Goal: Task Accomplishment & Management: Manage account settings

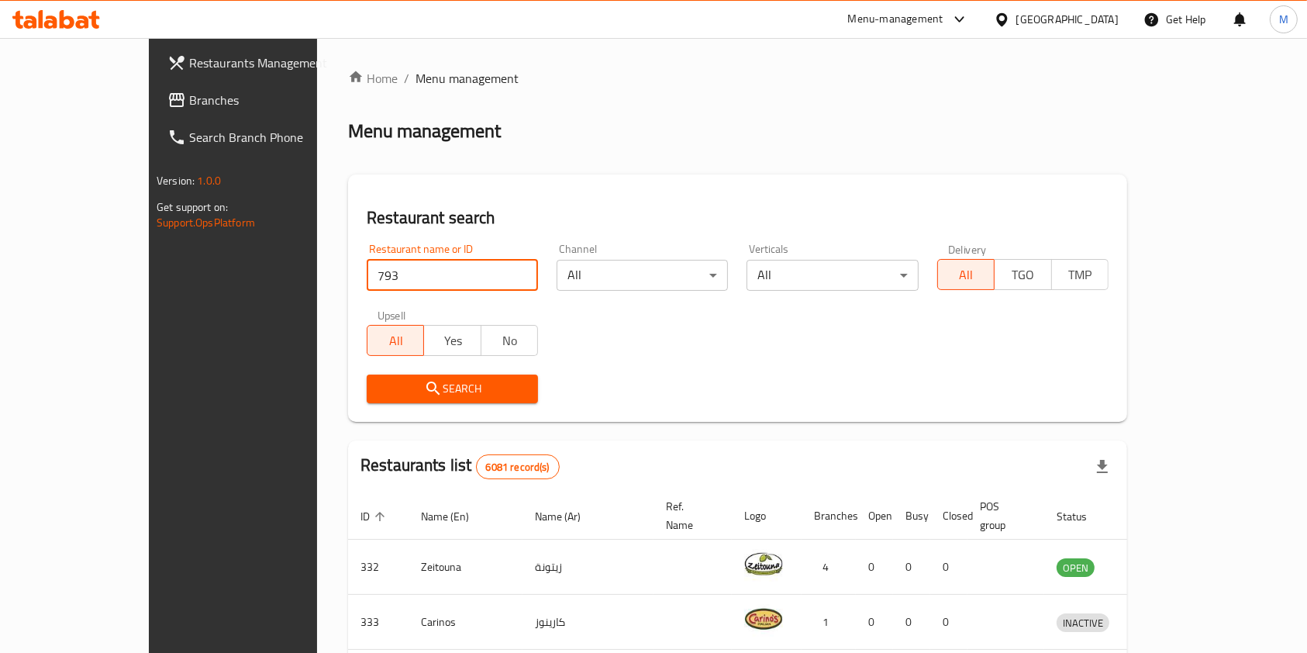
type input "793"
click button "Search" at bounding box center [452, 389] width 171 height 29
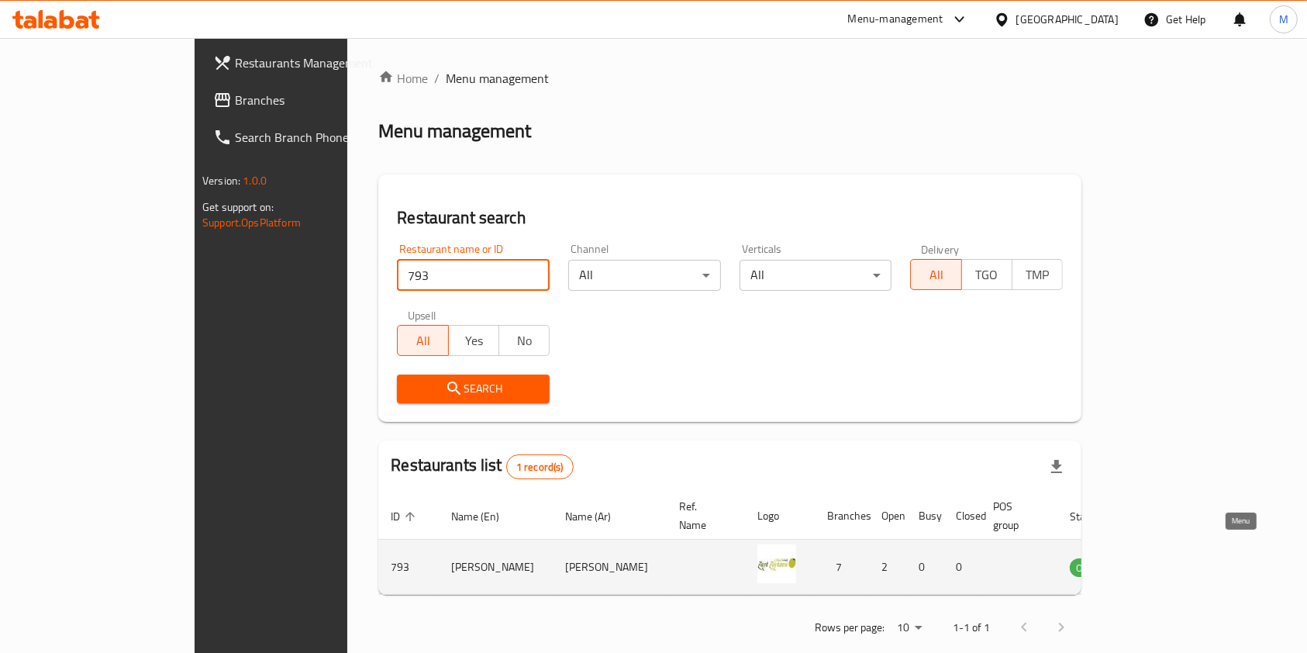
click at [1180, 558] on link "enhanced table" at bounding box center [1166, 567] width 29 height 19
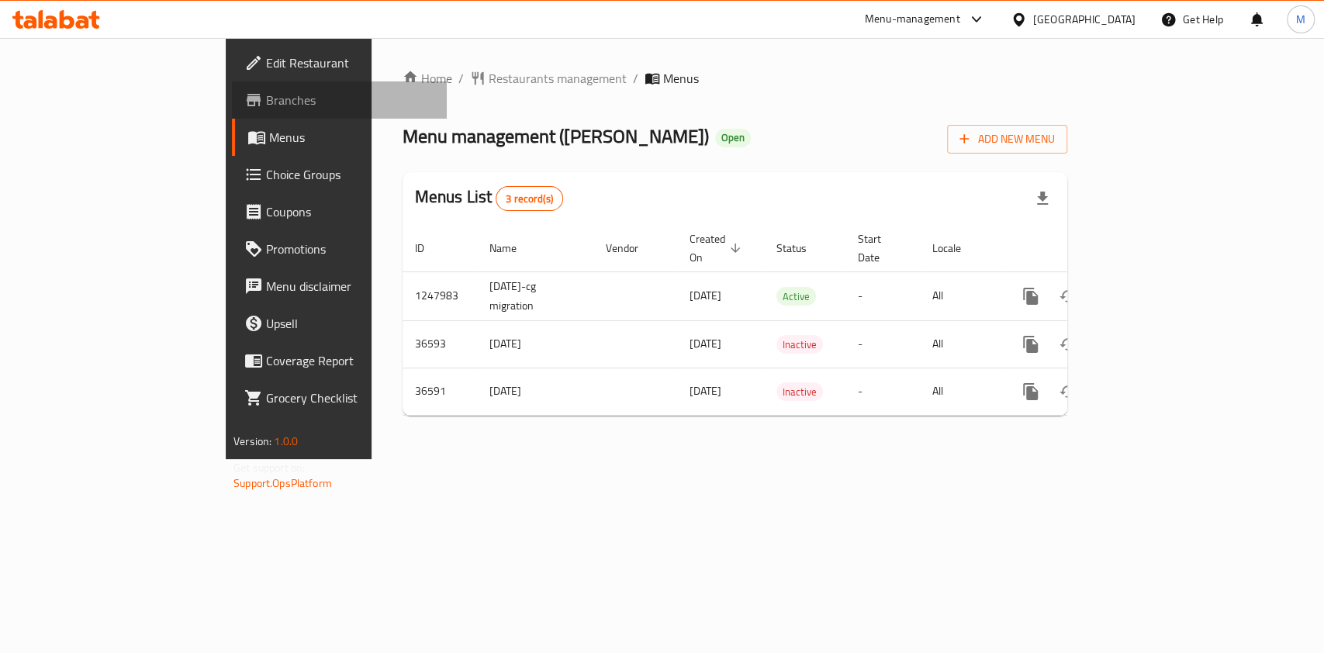
click at [232, 111] on link "Branches" at bounding box center [339, 99] width 215 height 37
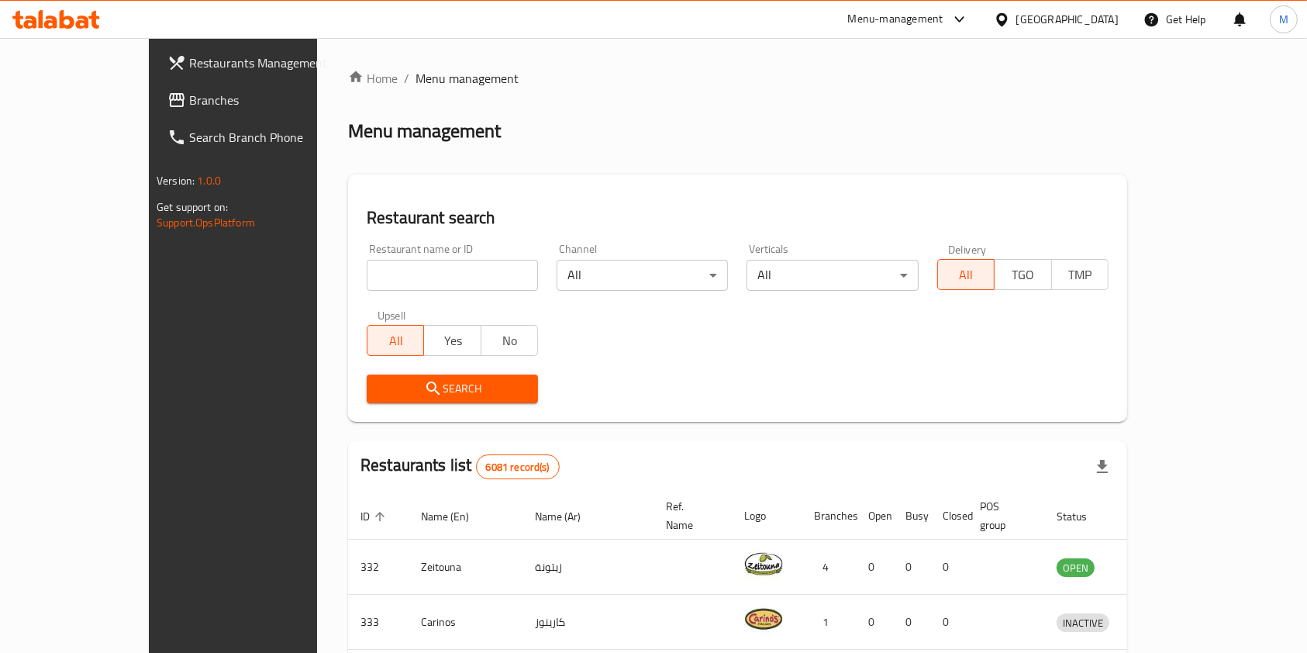
click at [447, 257] on div "Restaurant name or ID Restaurant name or ID" at bounding box center [452, 267] width 171 height 47
click at [446, 267] on input "search" at bounding box center [452, 275] width 171 height 31
type input "aldiwan cafe"
click at [412, 394] on span "Search" at bounding box center [452, 388] width 147 height 19
click at [412, 394] on div at bounding box center [653, 326] width 1307 height 653
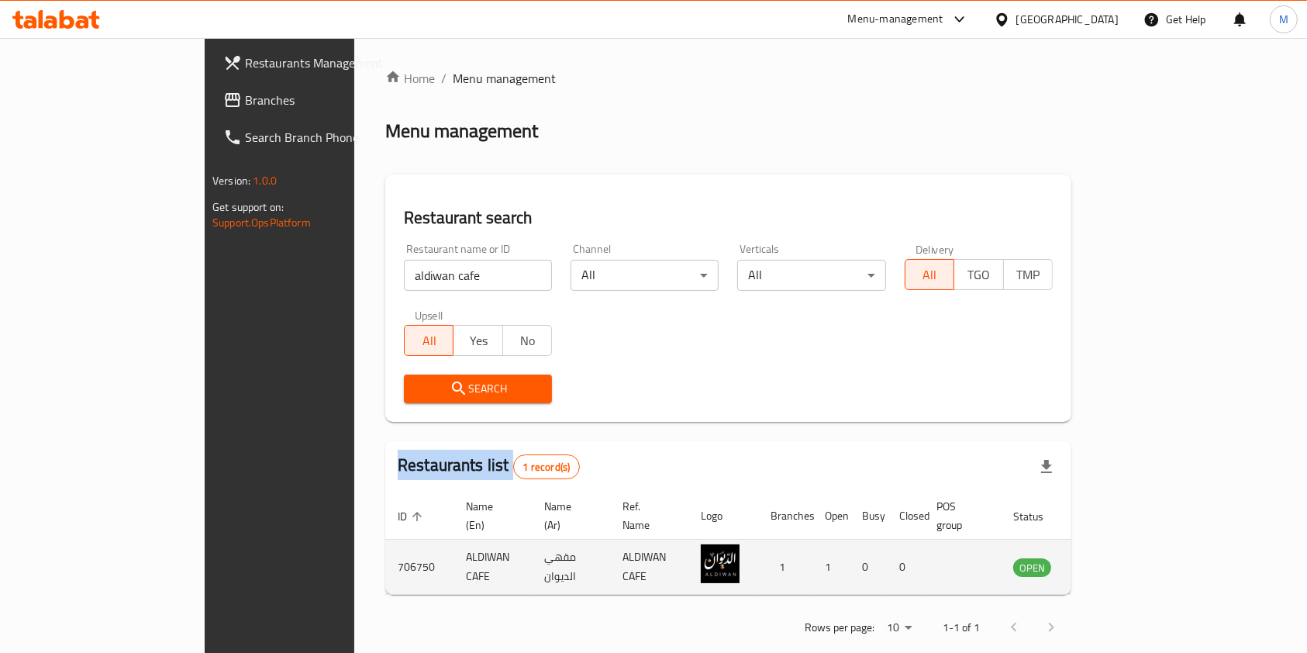
click at [1124, 558] on link "enhanced table" at bounding box center [1109, 567] width 29 height 19
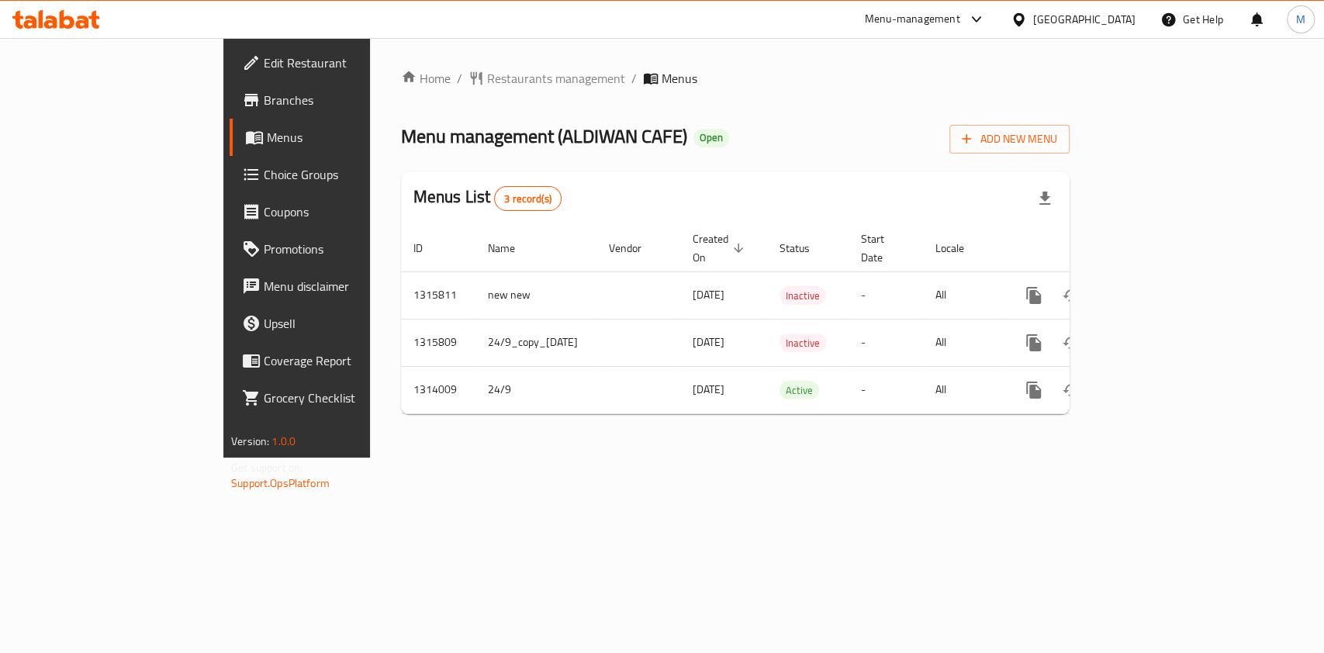
click at [1069, 405] on div "Home / Restaurants management / Menus Menu management ( ALDIWAN CAFE ) Open Add…" at bounding box center [735, 248] width 668 height 358
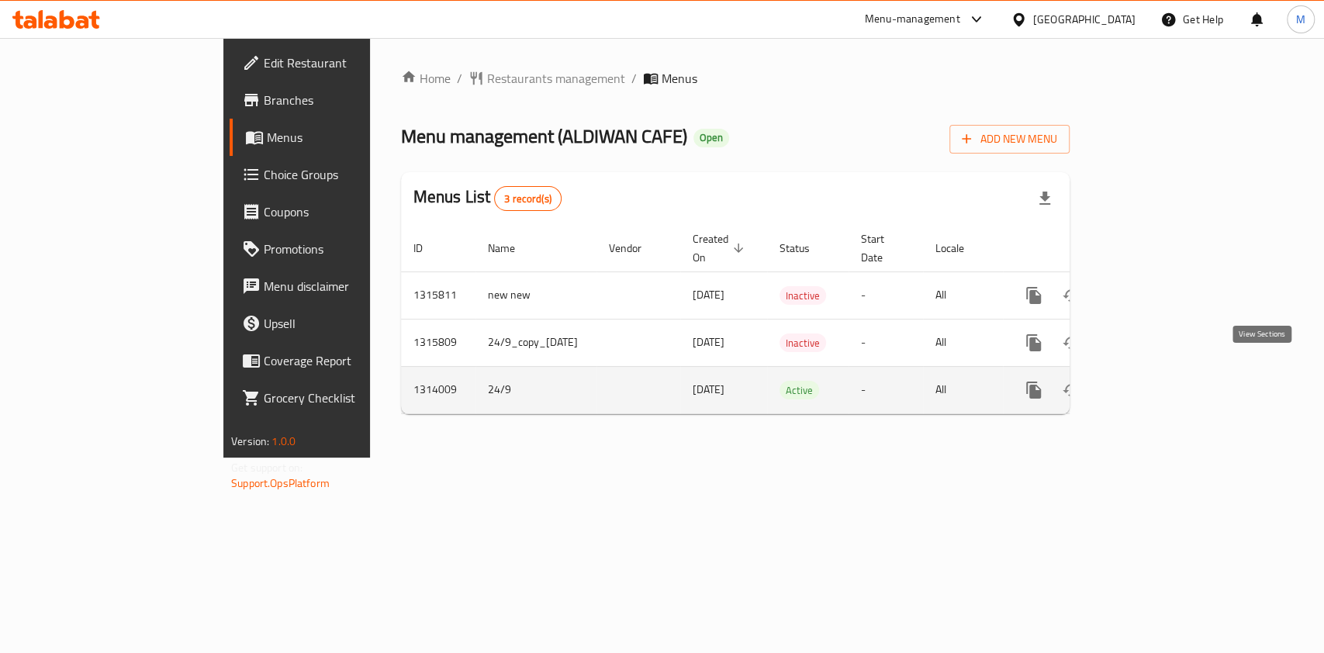
click at [1164, 388] on link "enhanced table" at bounding box center [1145, 389] width 37 height 37
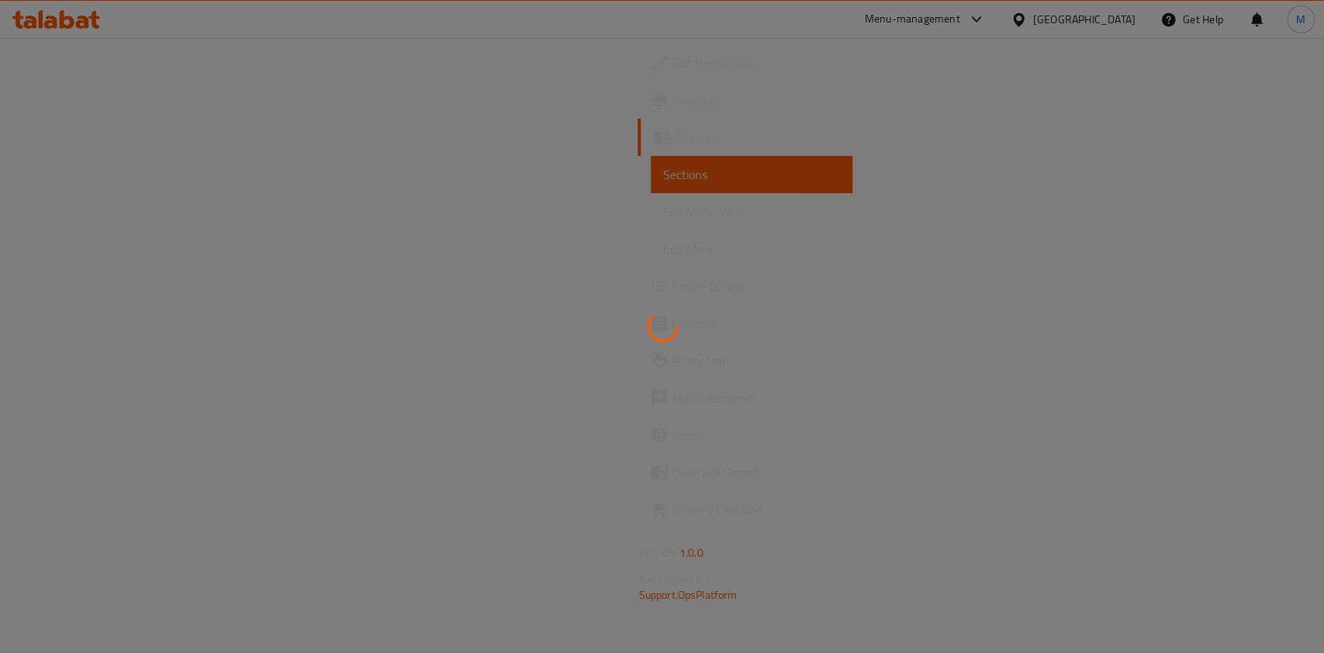
click at [1263, 388] on div at bounding box center [662, 326] width 1324 height 653
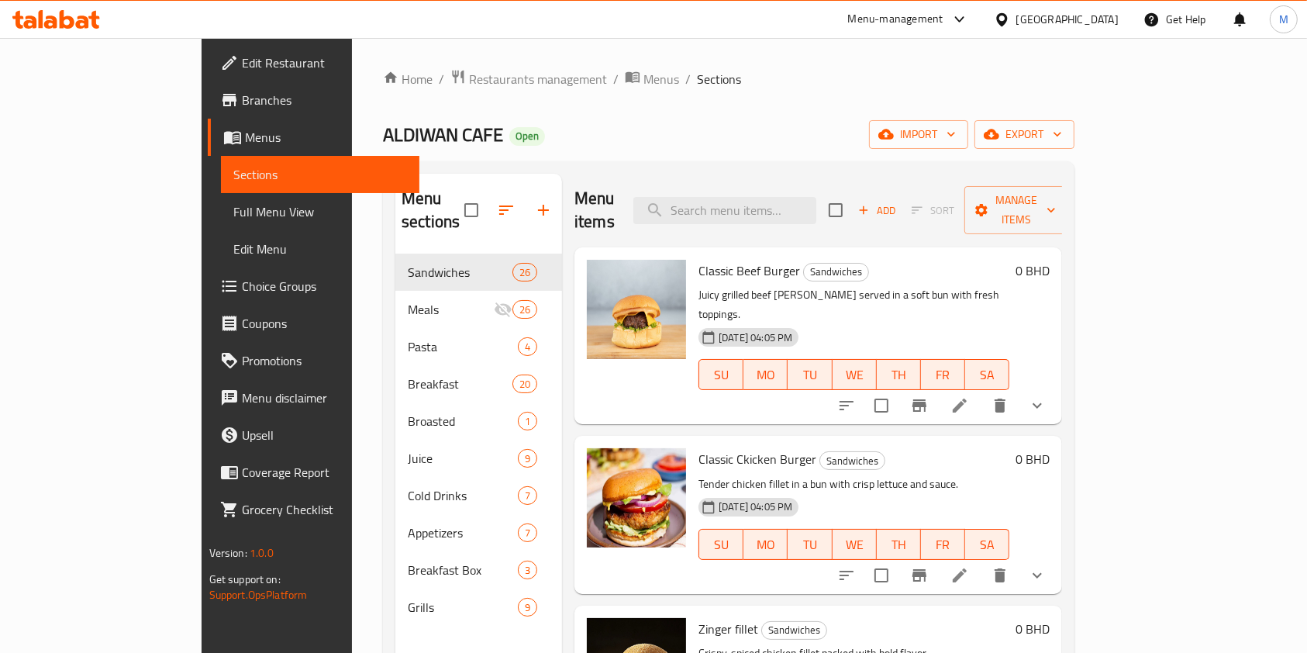
click at [713, 353] on div "SU MO TU WE TH FR SA" at bounding box center [854, 374] width 323 height 43
click at [599, 272] on icon "upload picture" at bounding box center [608, 281] width 19 height 19
click at [593, 266] on button "upload picture" at bounding box center [608, 281] width 31 height 31
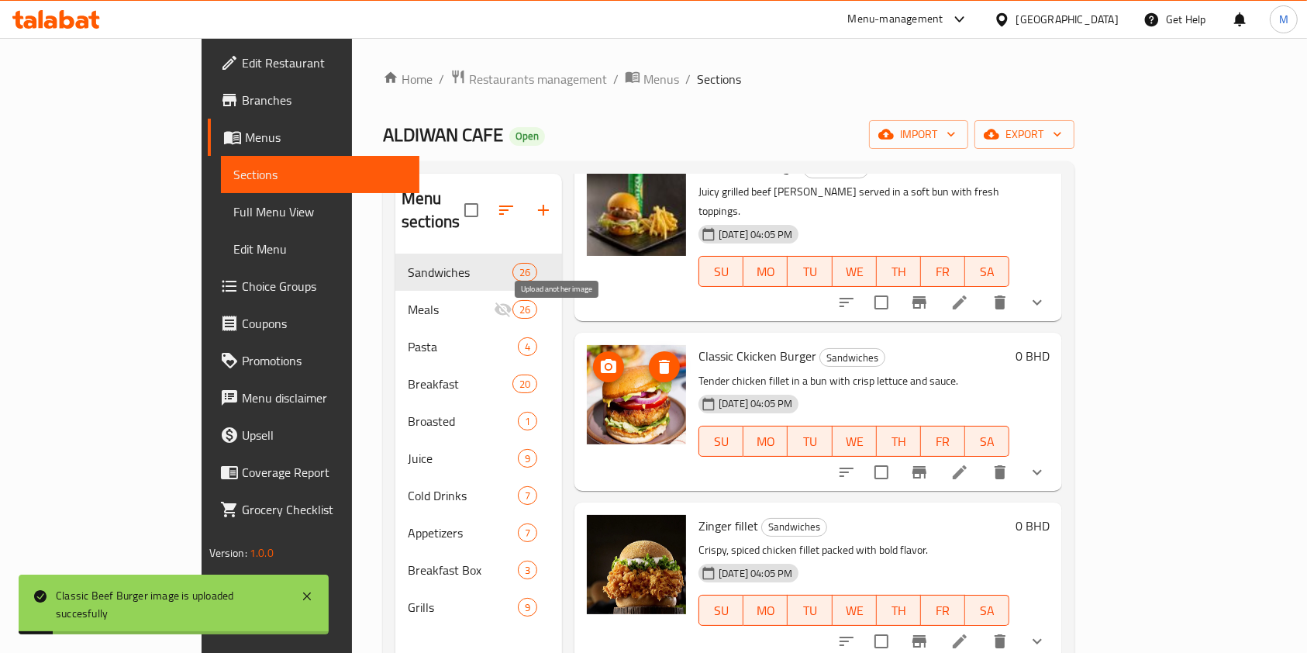
click at [601, 359] on icon "upload picture" at bounding box center [609, 366] width 16 height 14
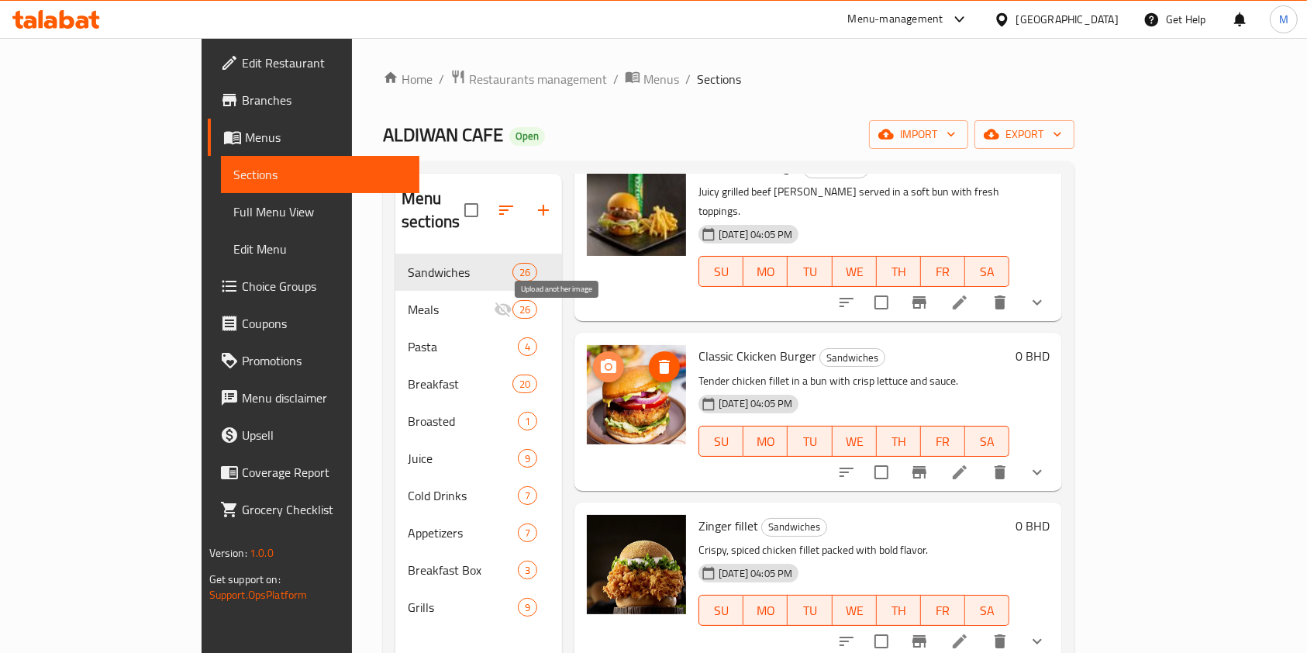
click at [599, 358] on icon "upload picture" at bounding box center [608, 367] width 19 height 19
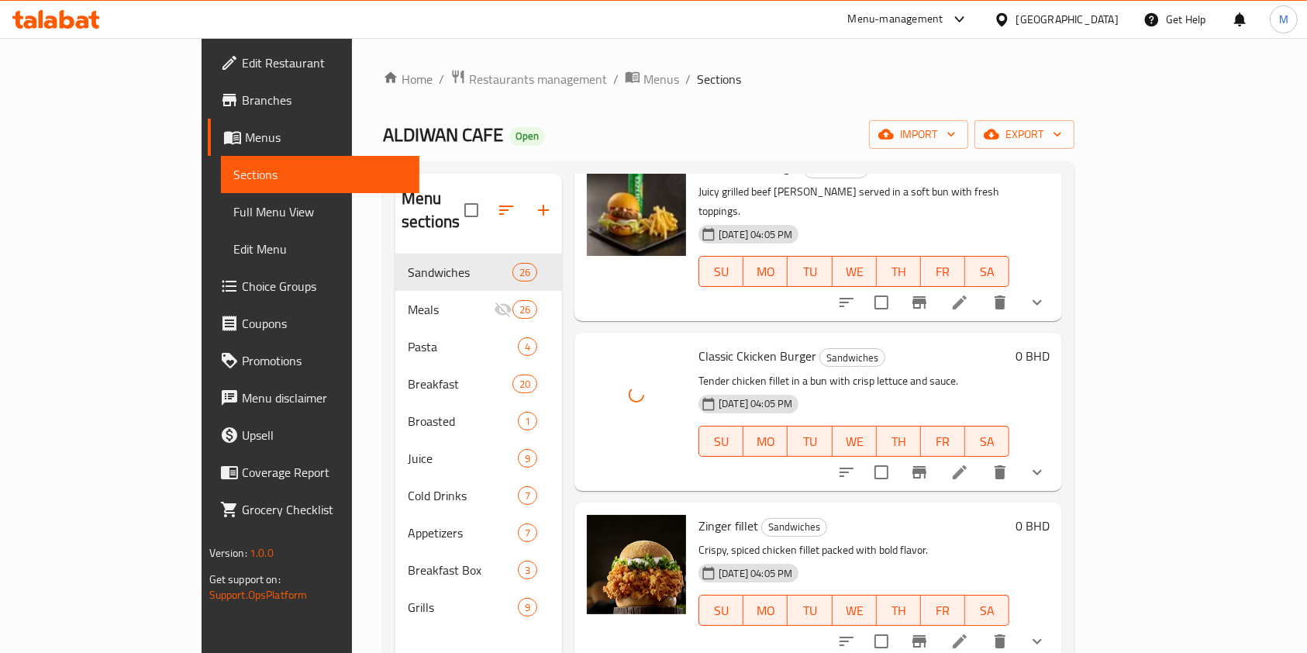
scroll to position [310, 0]
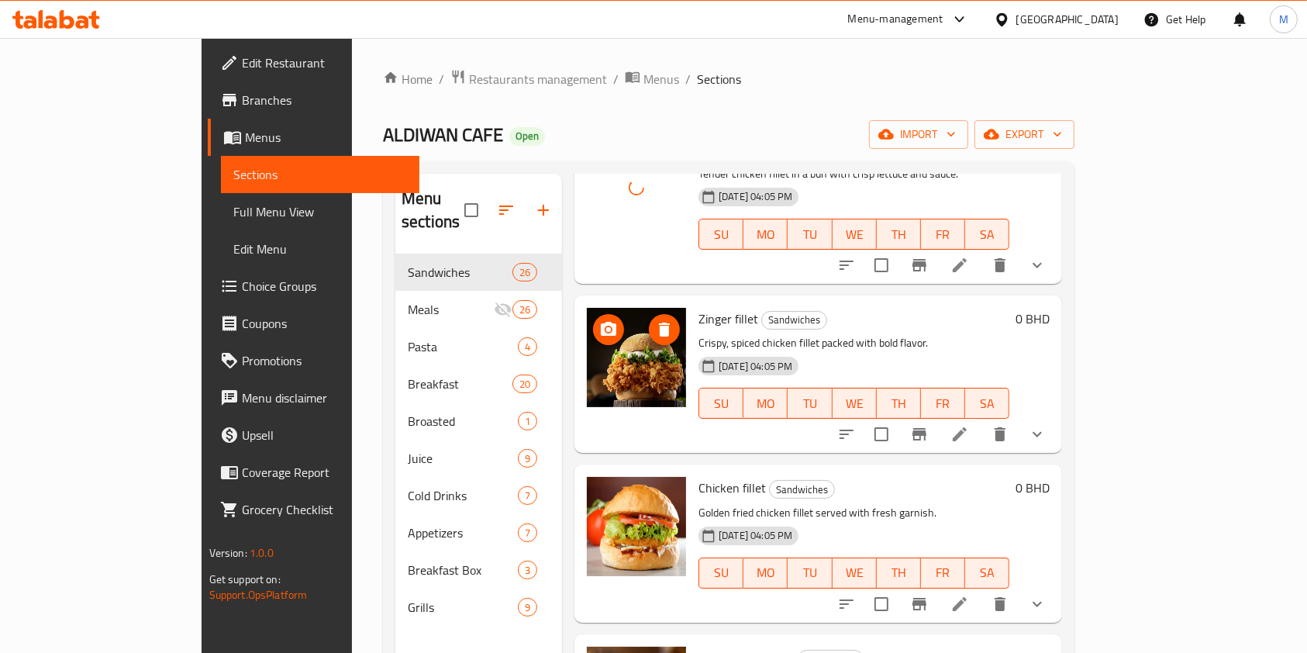
click at [593, 314] on button "upload picture" at bounding box center [608, 329] width 31 height 31
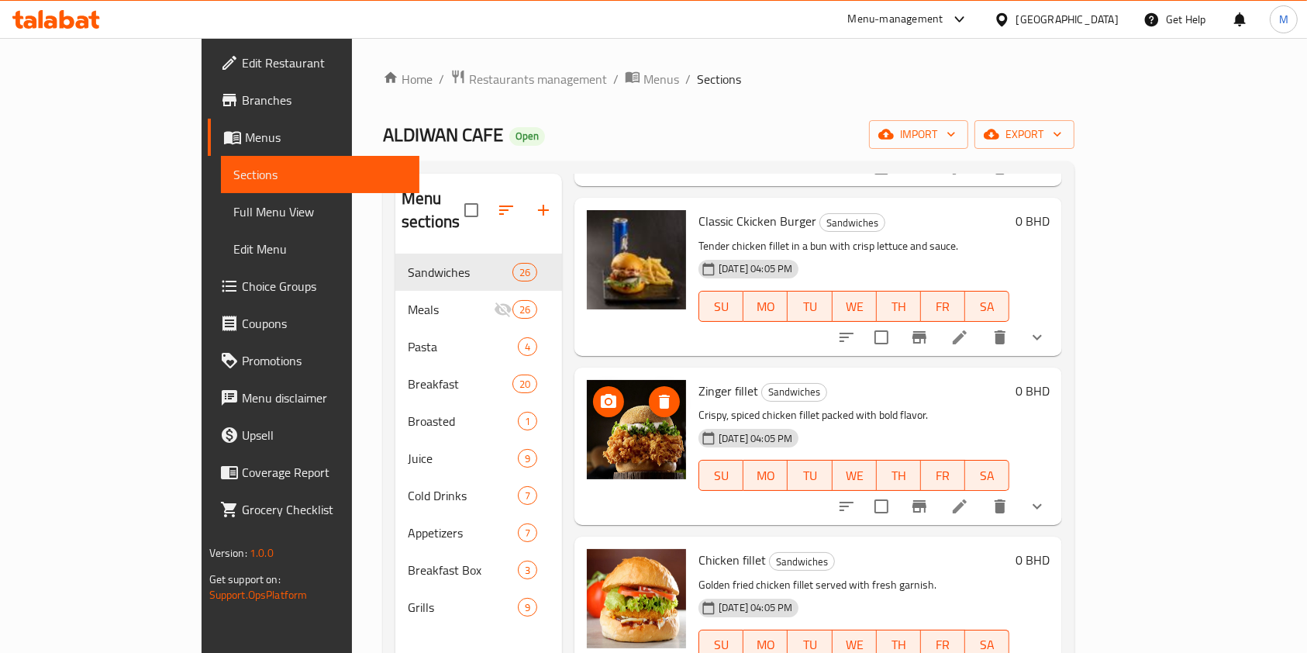
scroll to position [206, 0]
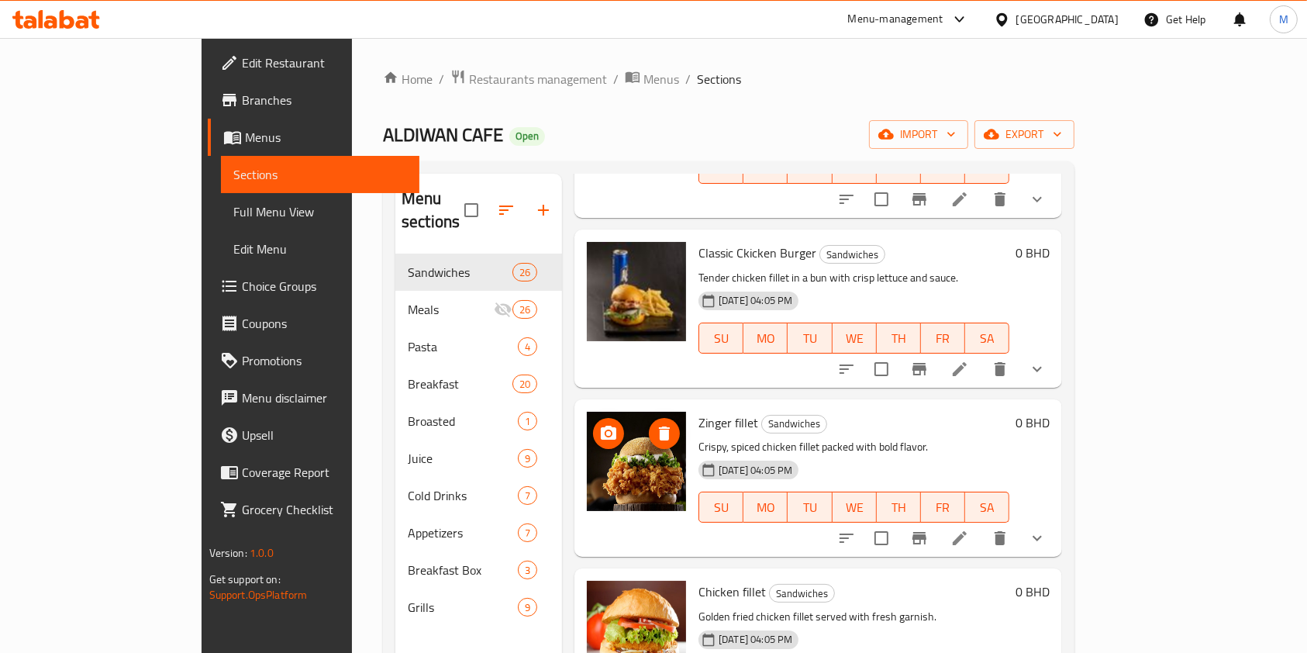
click at [599, 424] on icon "upload picture" at bounding box center [608, 433] width 19 height 19
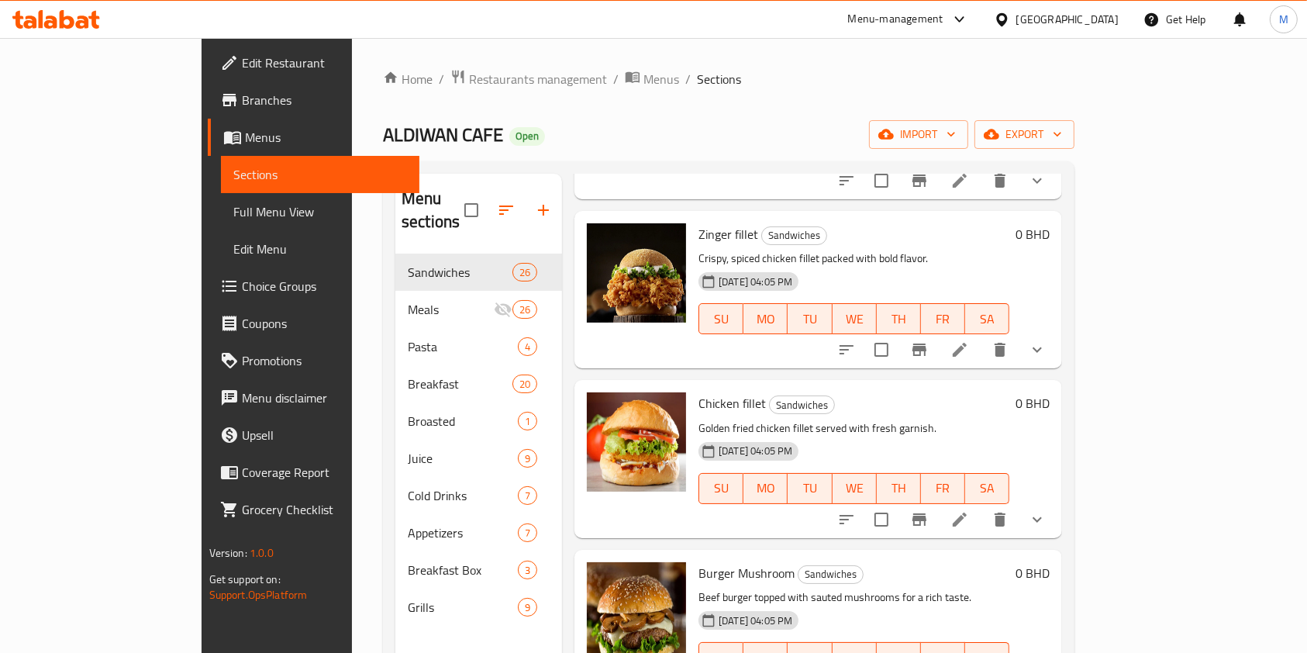
scroll to position [413, 0]
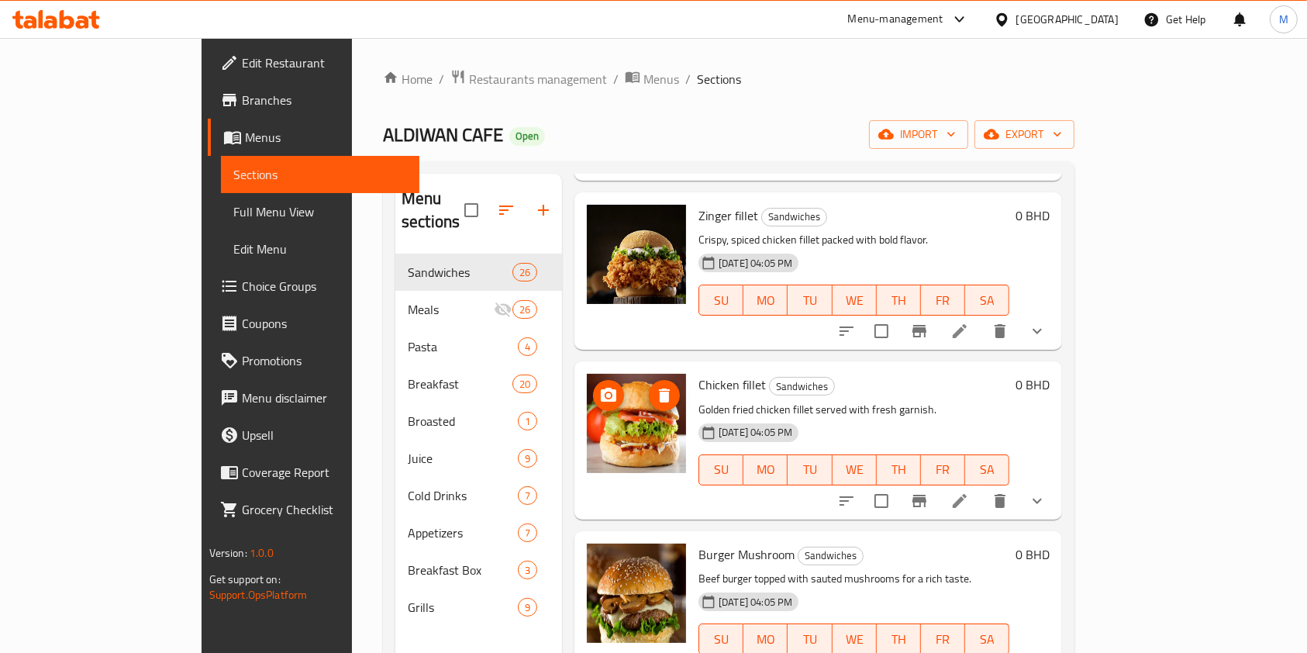
click at [601, 388] on icon "upload picture" at bounding box center [609, 395] width 16 height 14
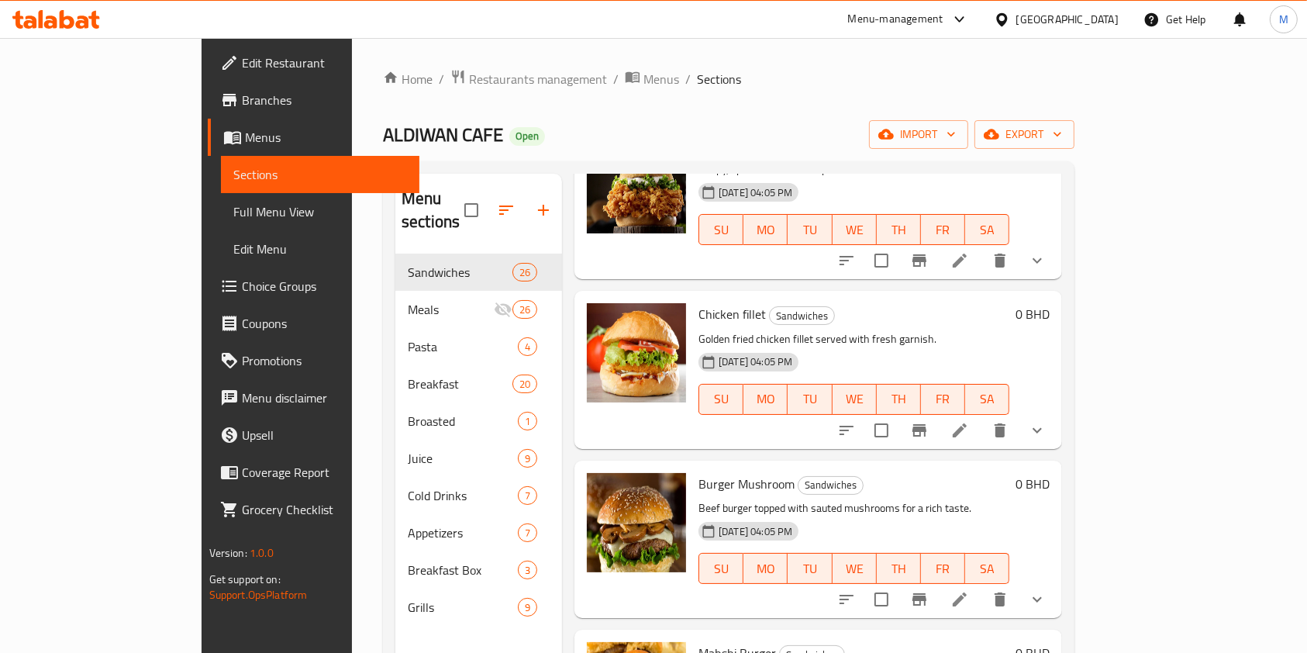
scroll to position [516, 0]
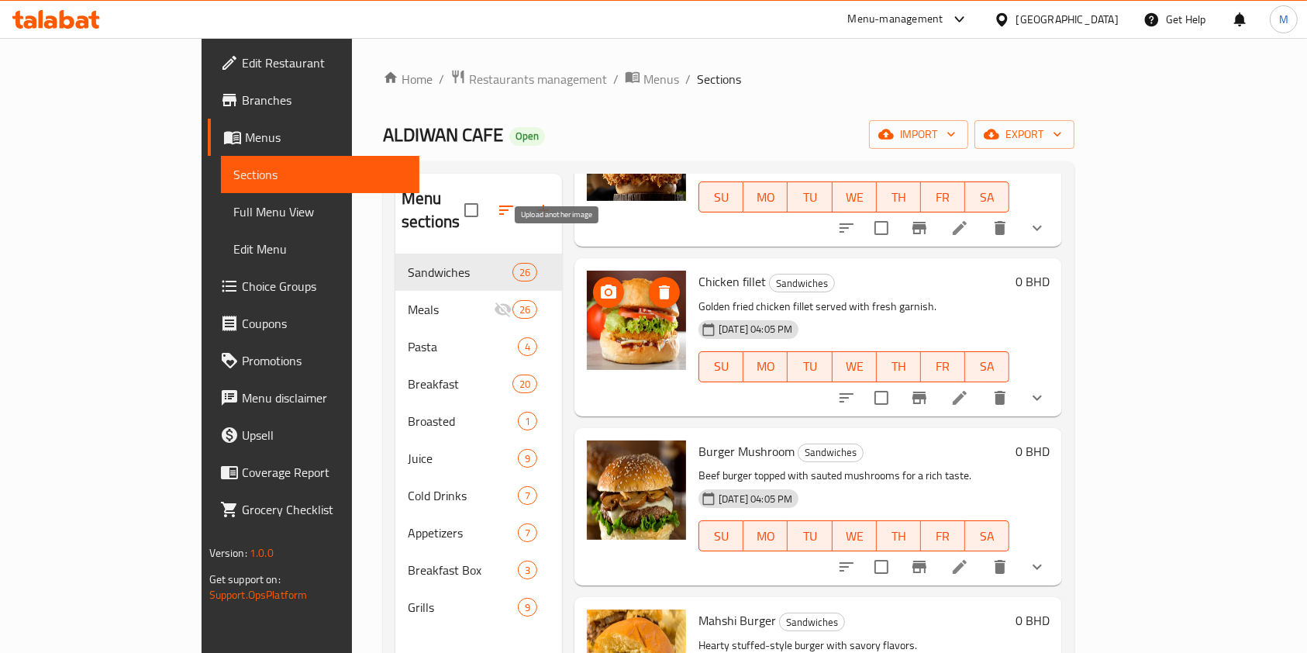
click at [601, 285] on icon "upload picture" at bounding box center [609, 292] width 16 height 14
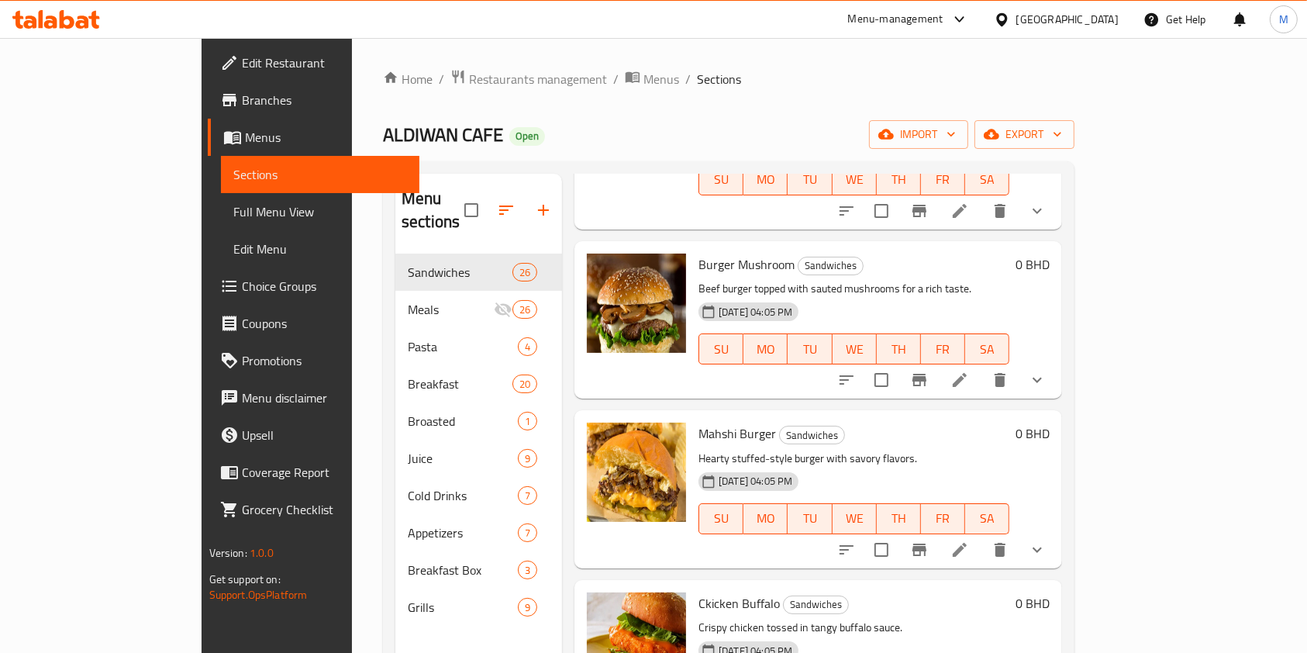
scroll to position [724, 0]
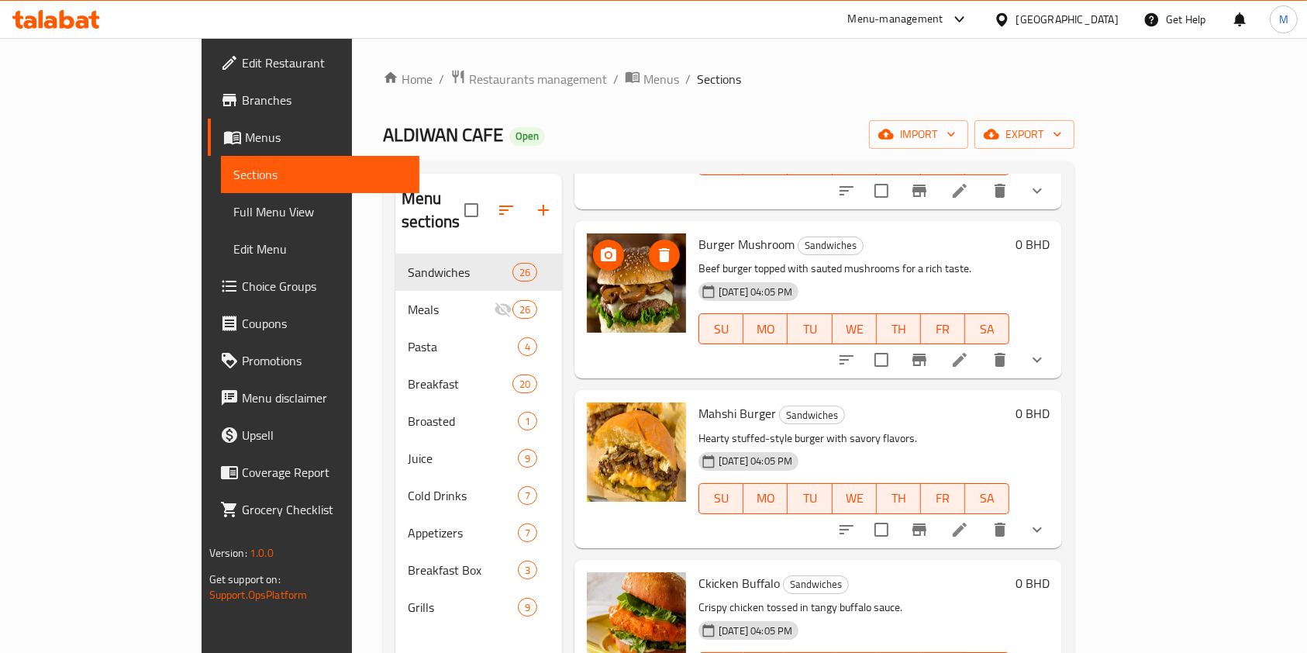
click at [601, 247] on icon "upload picture" at bounding box center [609, 254] width 16 height 14
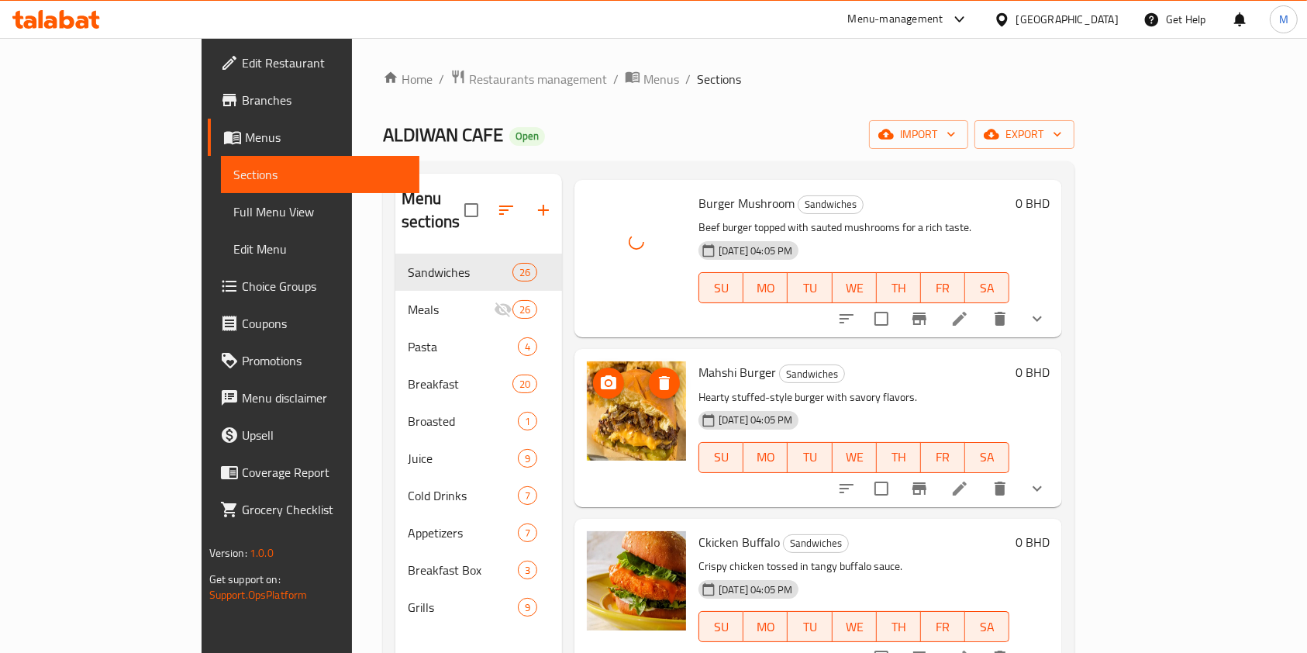
scroll to position [827, 0]
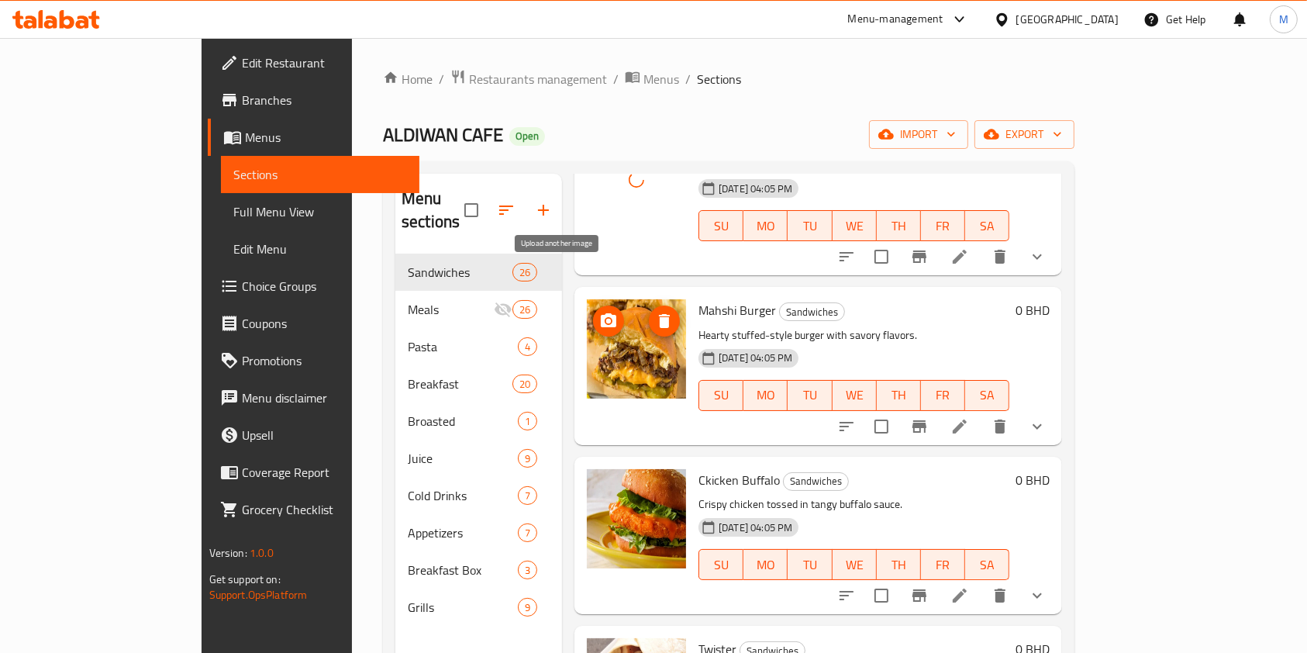
click at [599, 312] on icon "upload picture" at bounding box center [608, 321] width 19 height 19
click at [601, 313] on icon "upload picture" at bounding box center [609, 320] width 16 height 14
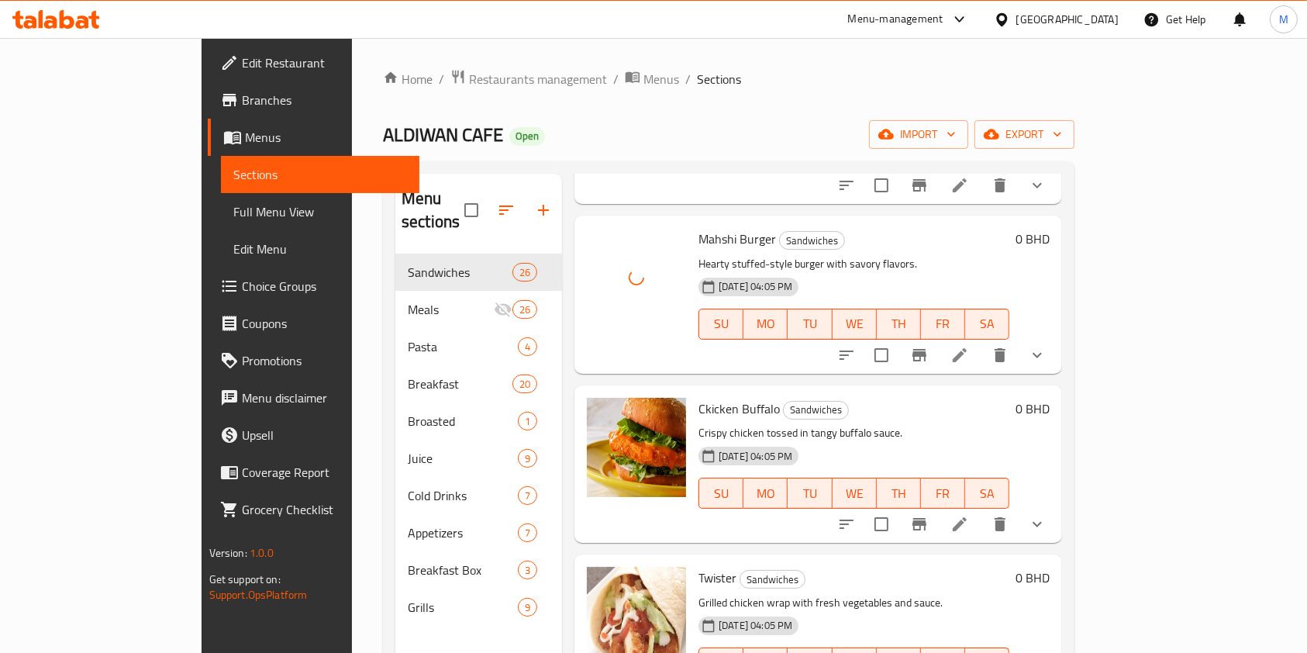
scroll to position [931, 0]
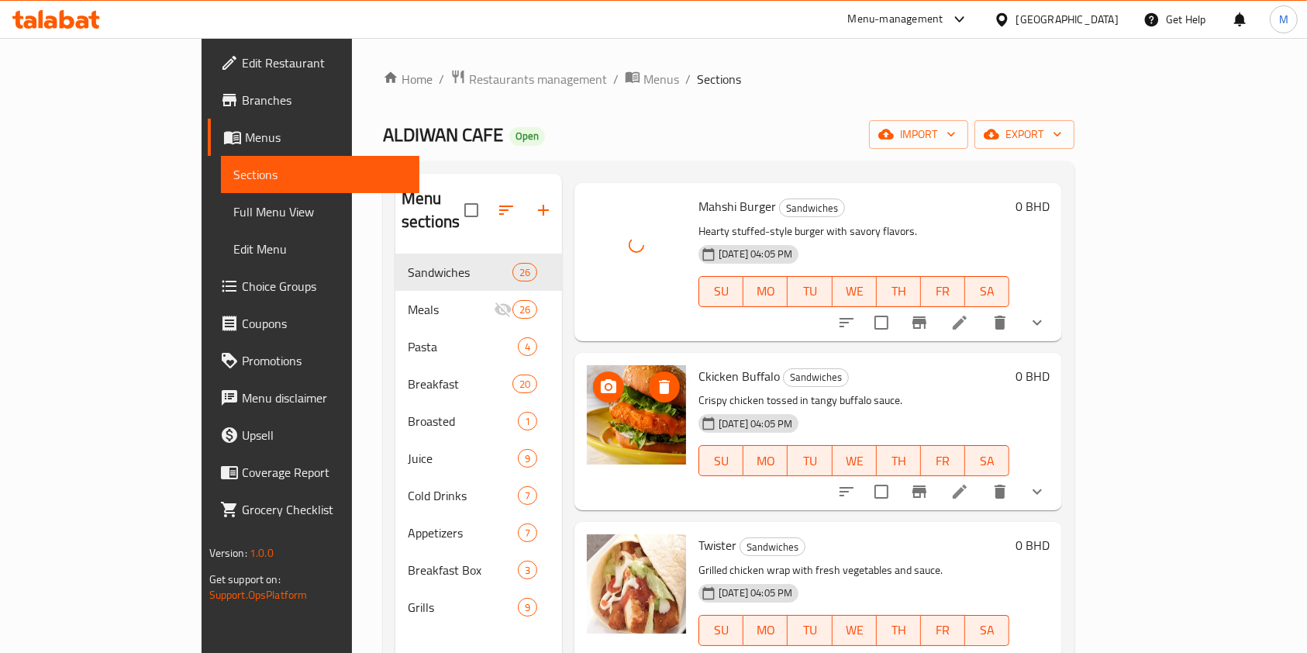
click at [593, 378] on span "upload picture" at bounding box center [608, 387] width 31 height 19
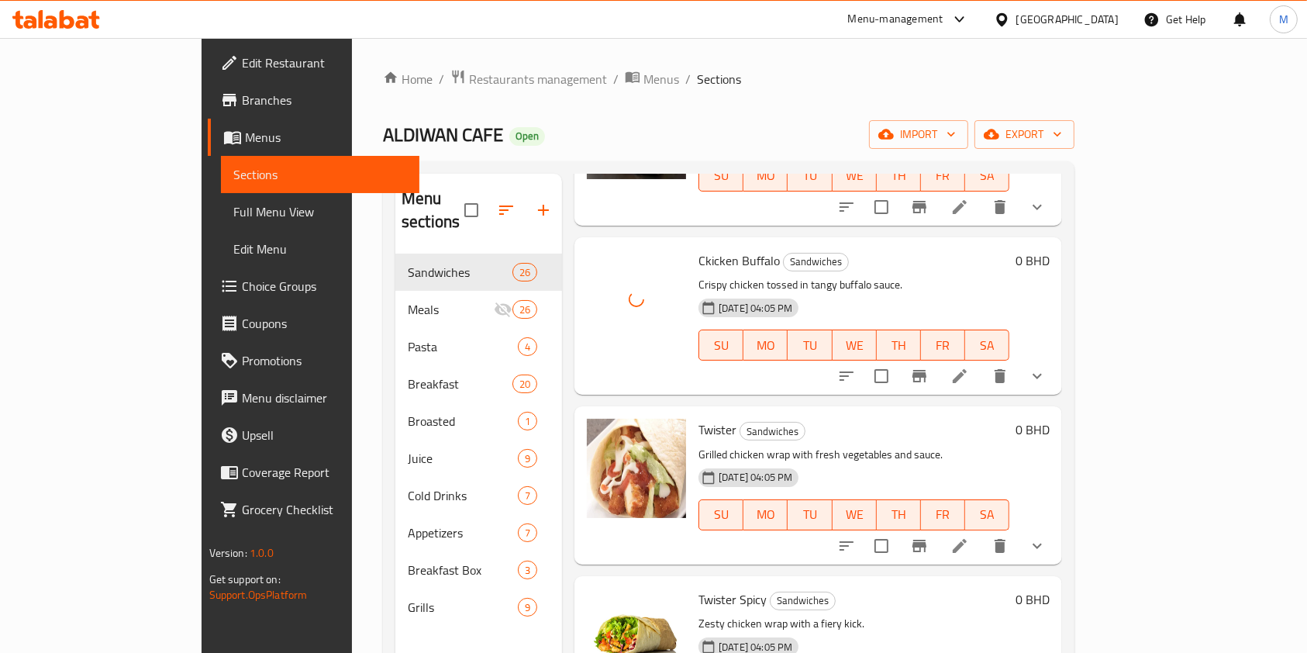
scroll to position [1137, 0]
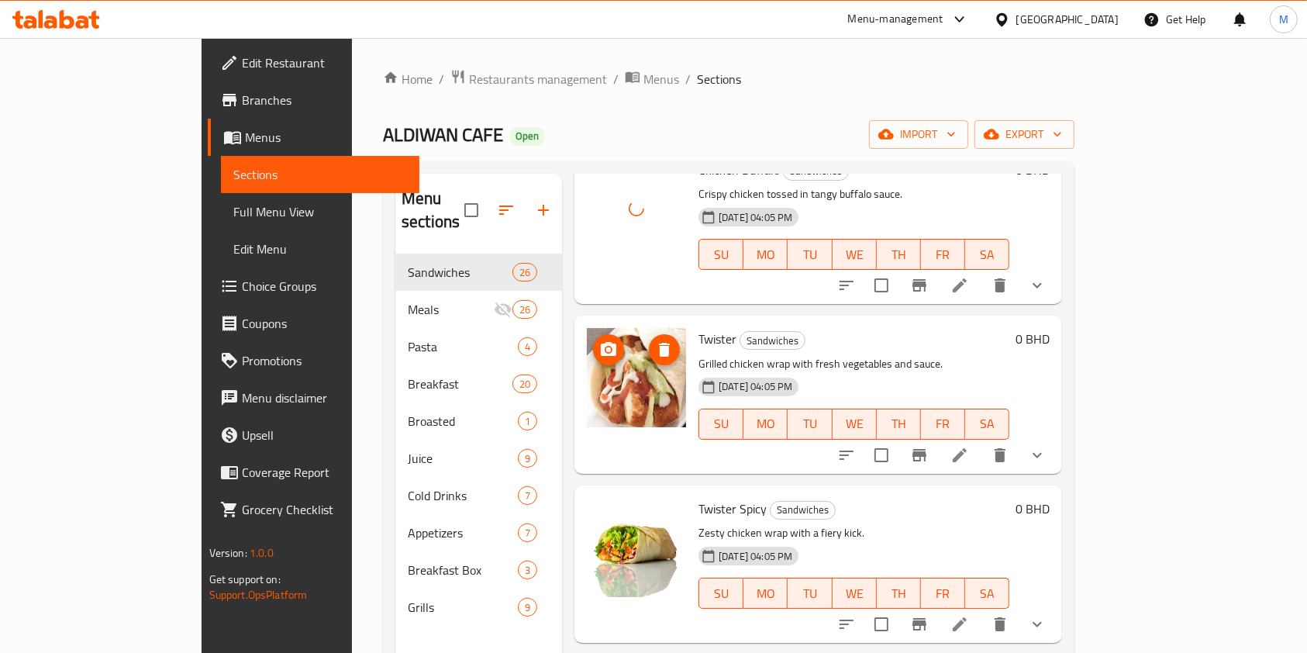
click at [601, 342] on icon "upload picture" at bounding box center [609, 349] width 16 height 14
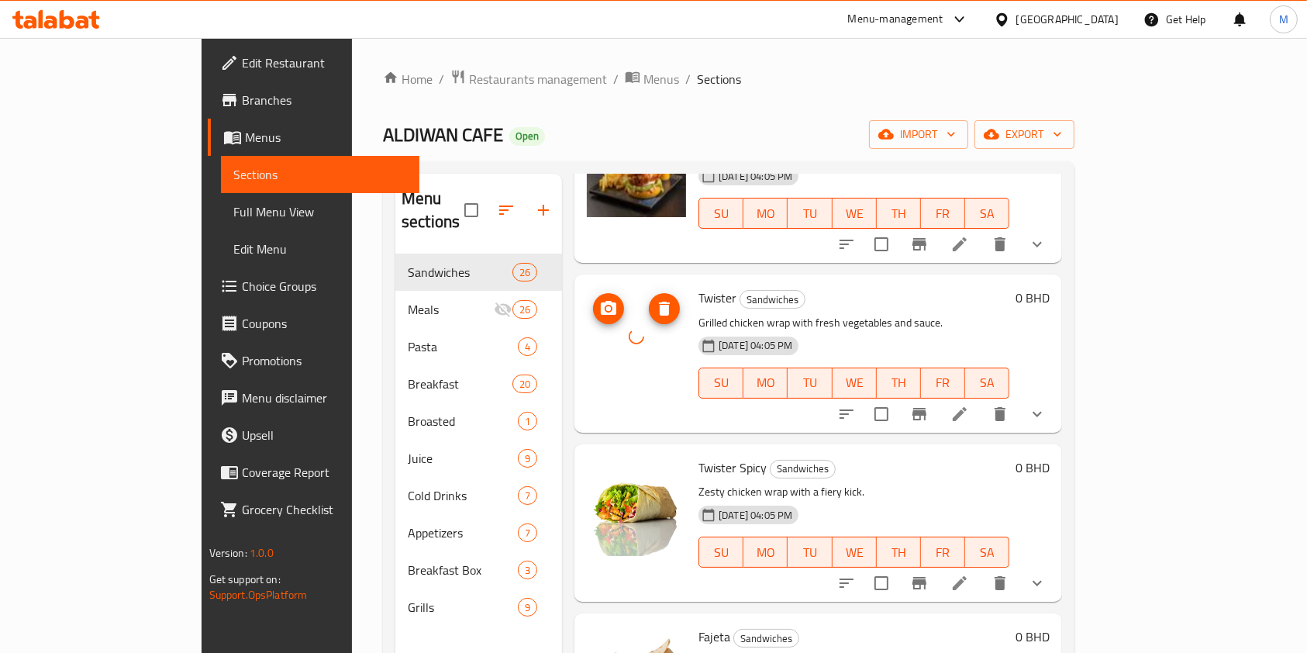
scroll to position [1241, 0]
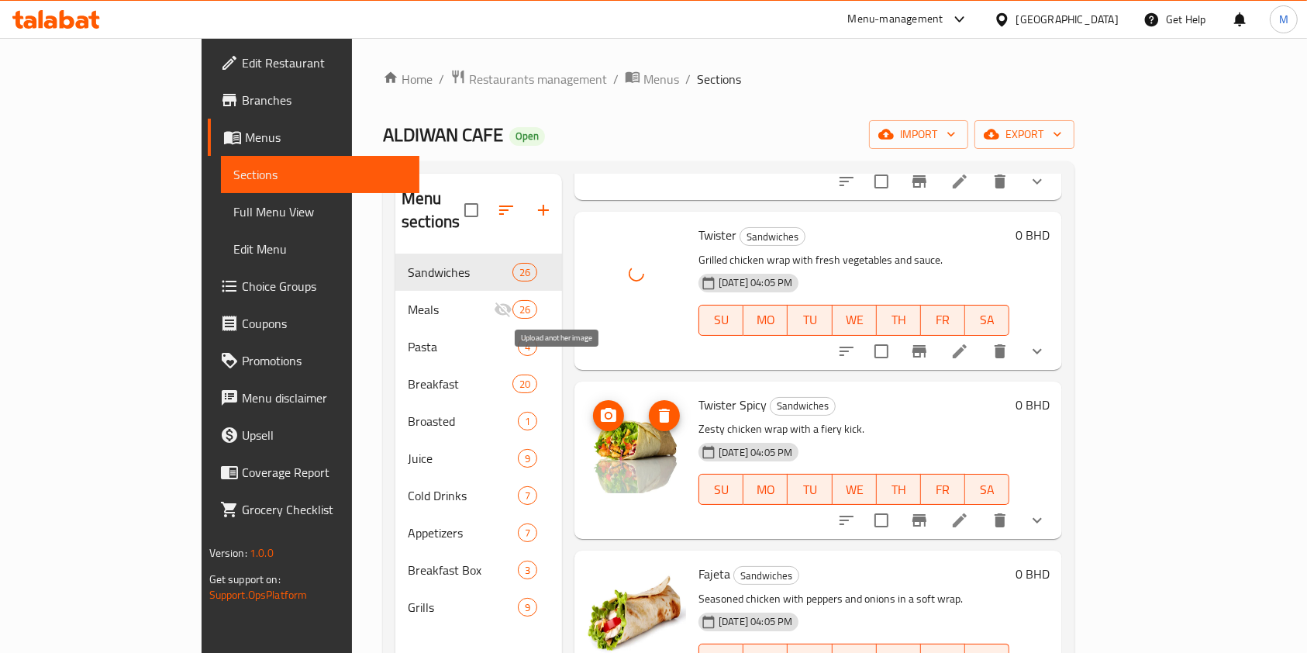
click at [601, 408] on icon "upload picture" at bounding box center [609, 415] width 16 height 14
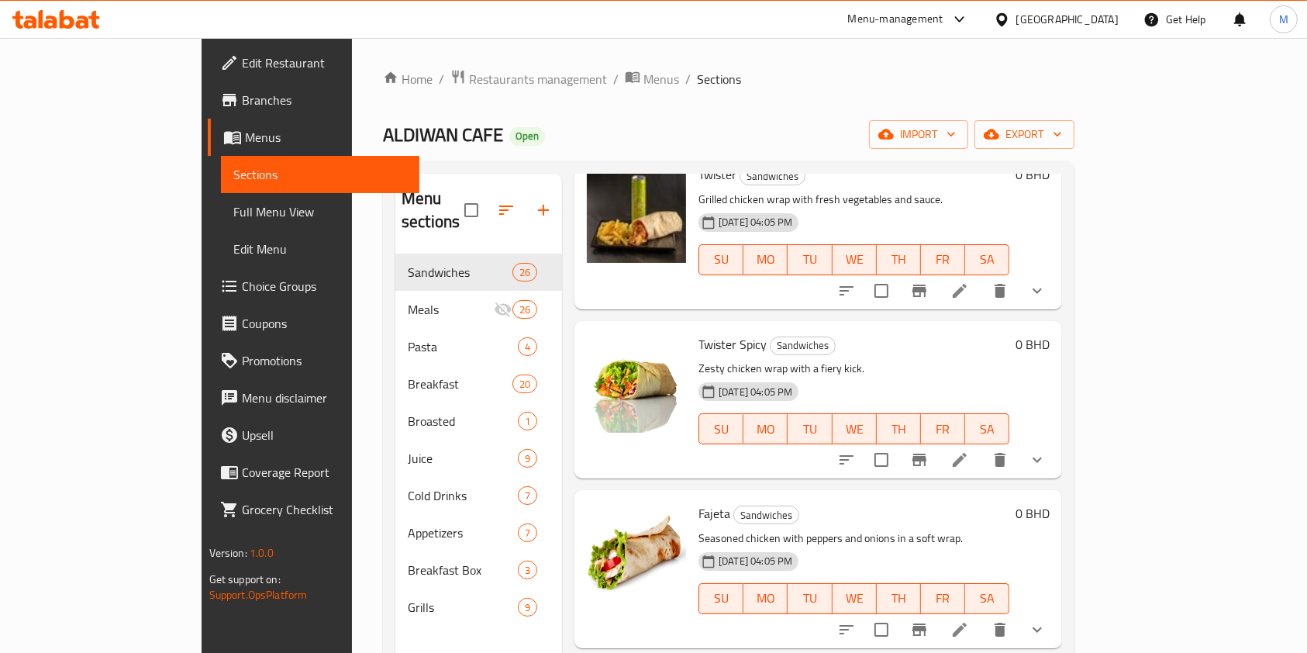
scroll to position [1344, 0]
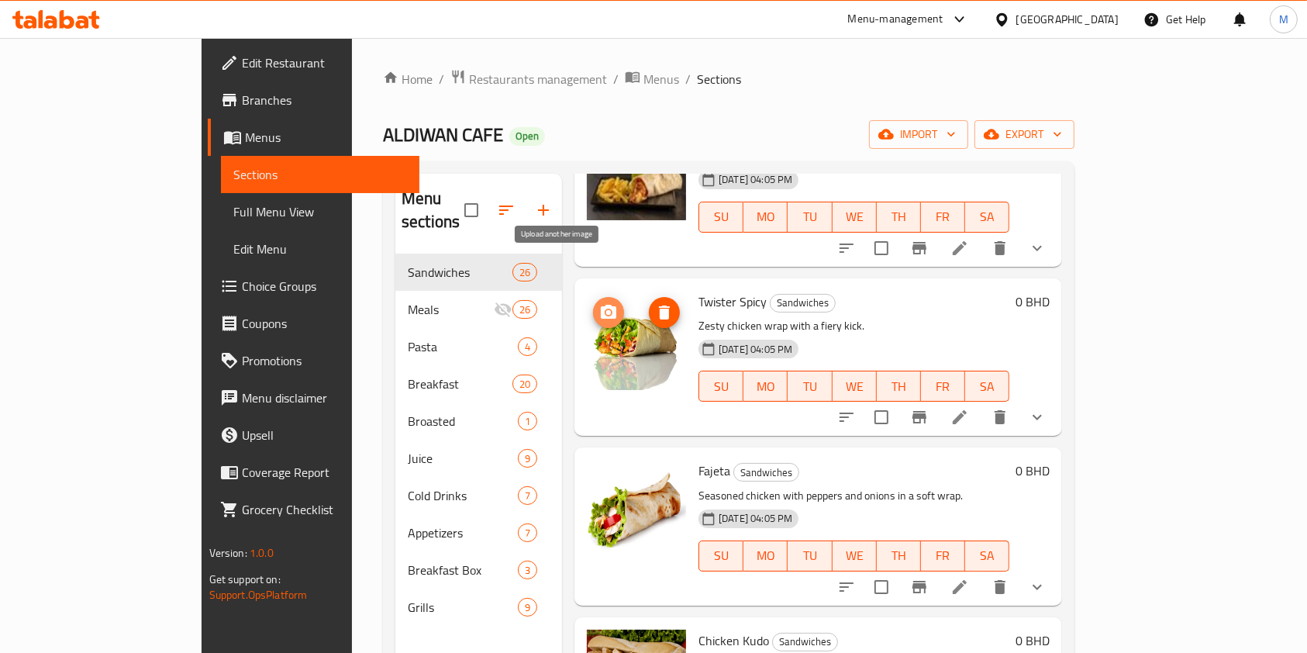
click at [606, 309] on circle "upload picture" at bounding box center [608, 311] width 5 height 5
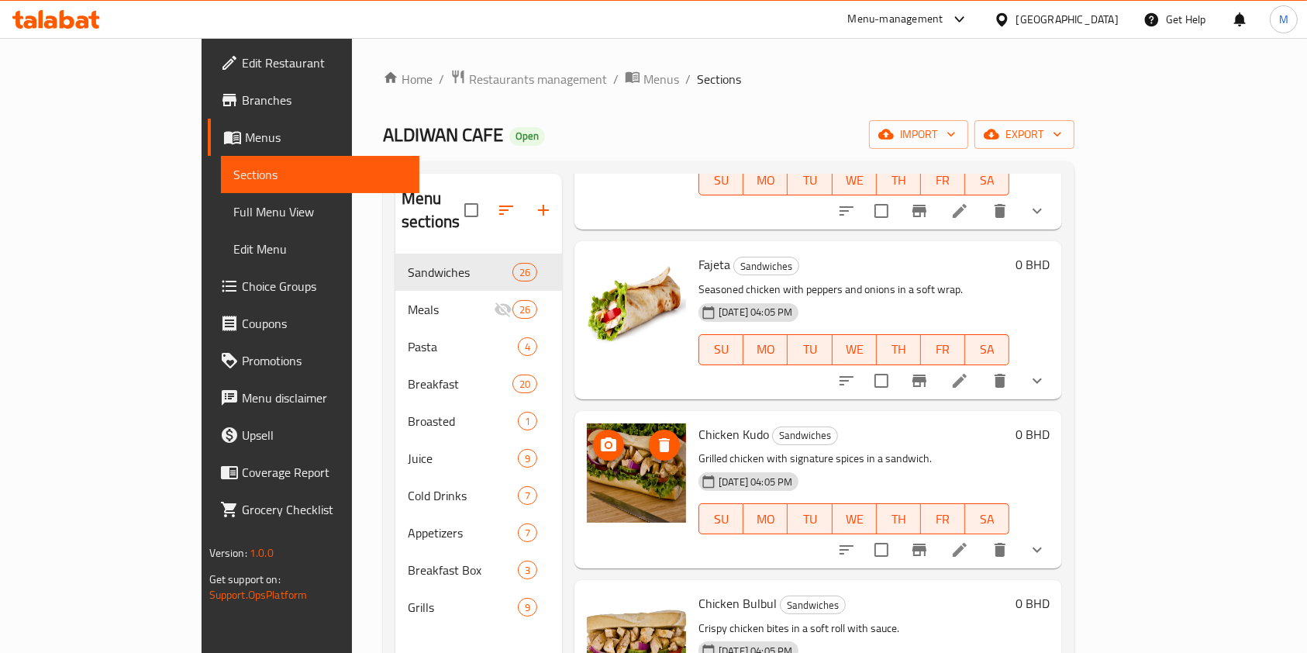
scroll to position [1551, 0]
click at [599, 265] on icon "upload picture" at bounding box center [608, 274] width 19 height 19
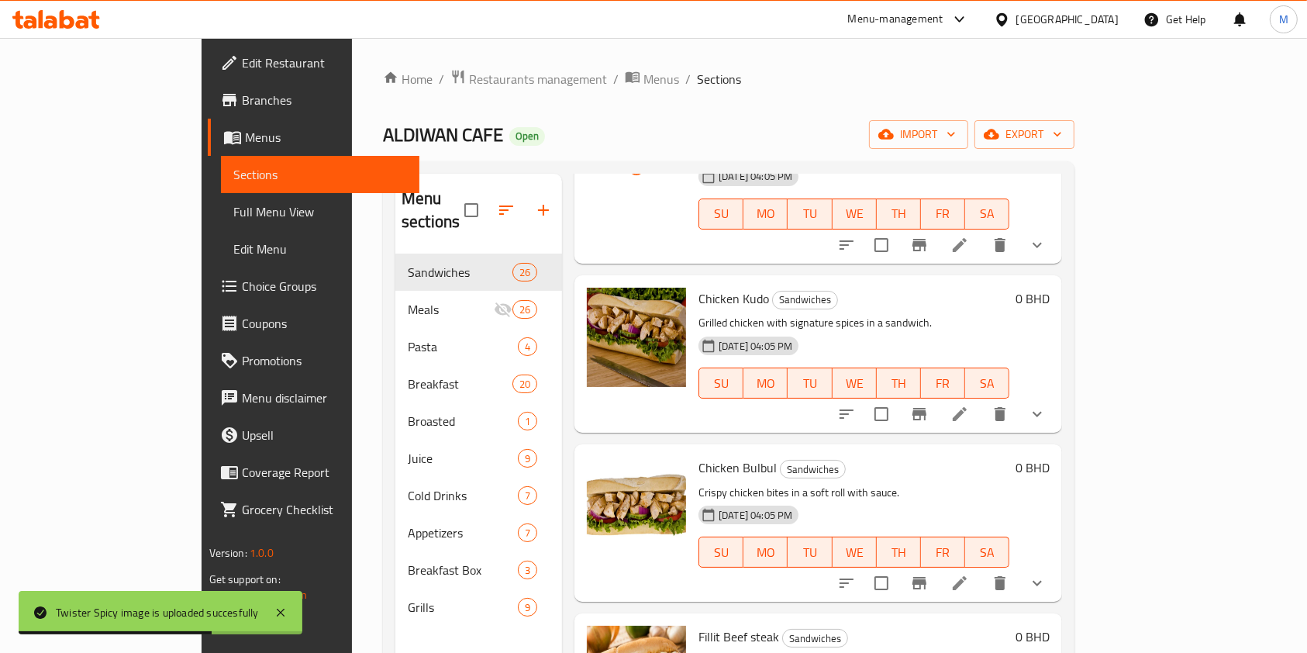
scroll to position [1654, 0]
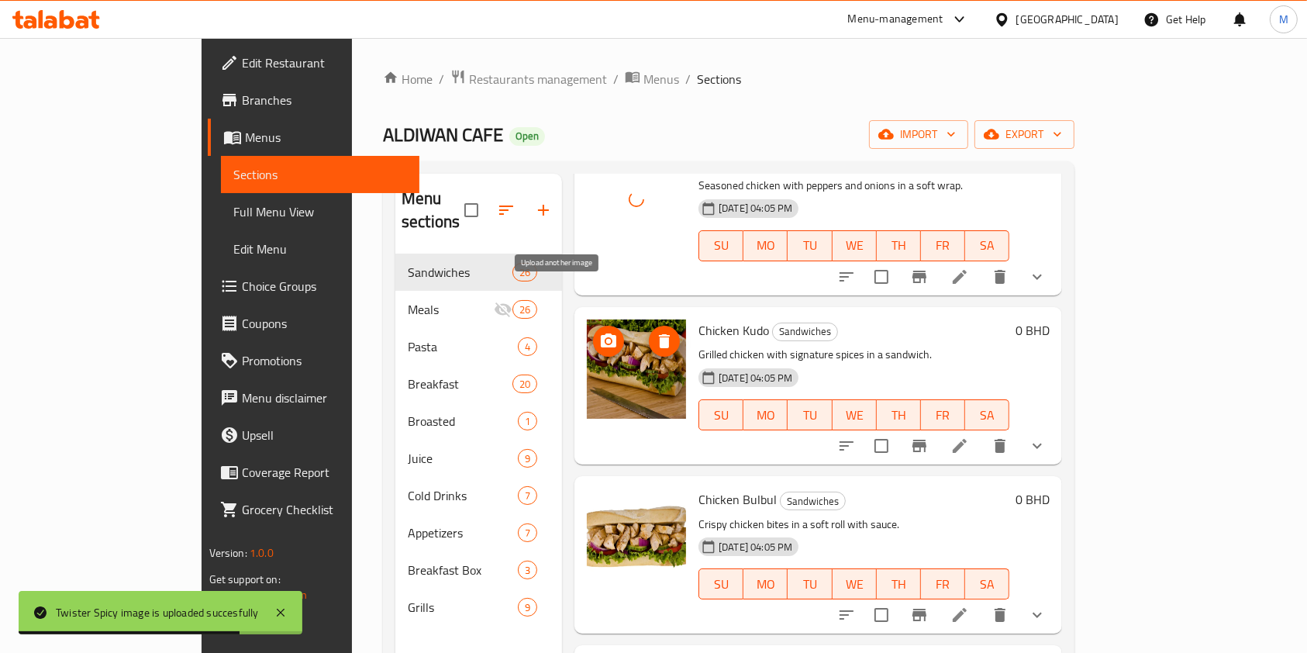
click at [599, 332] on icon "upload picture" at bounding box center [608, 341] width 19 height 19
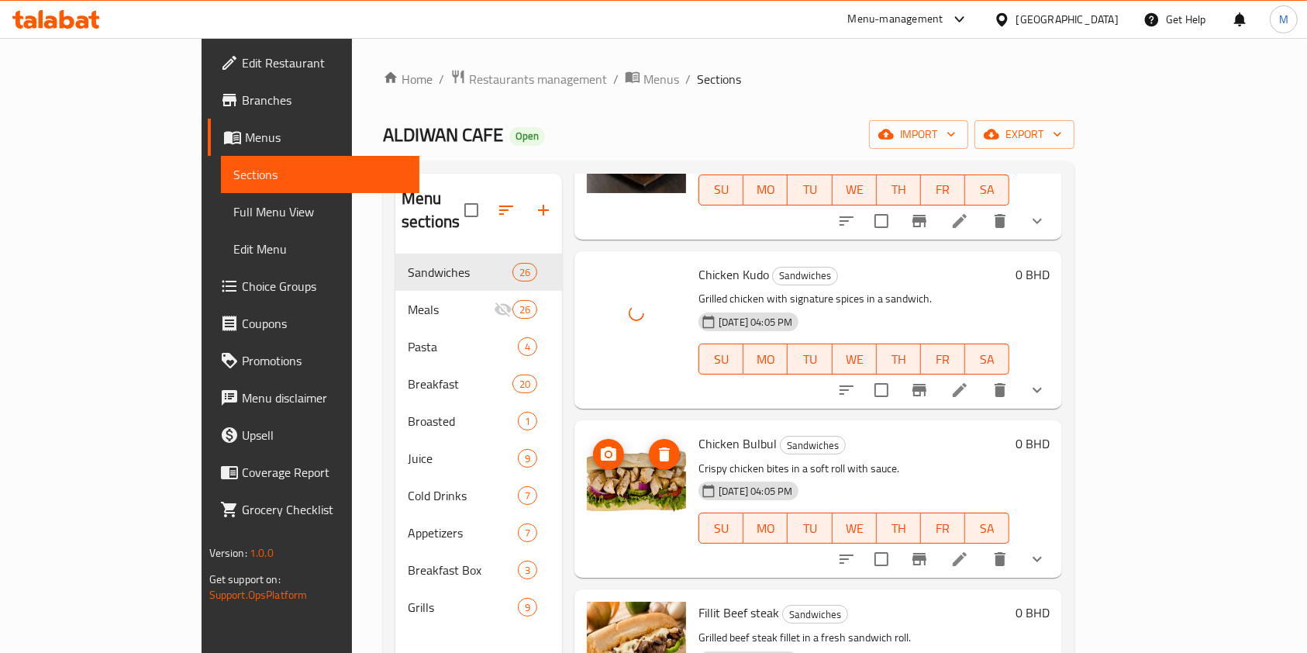
scroll to position [1757, 0]
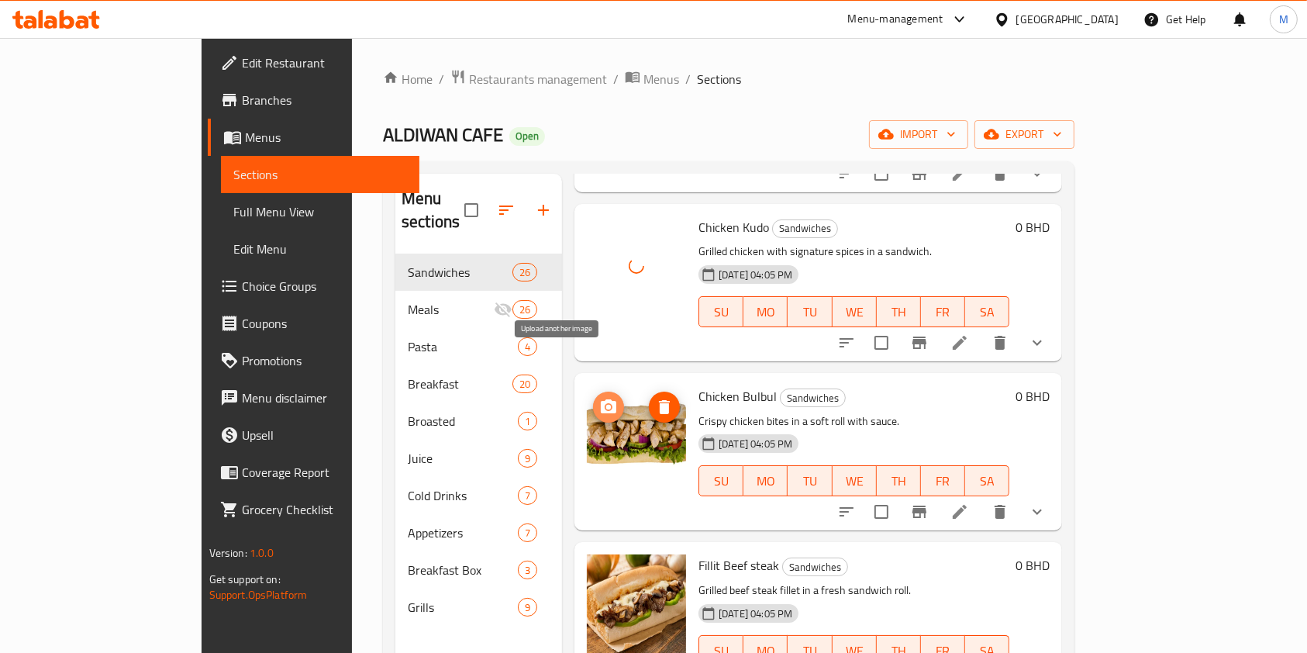
click at [601, 399] on icon "upload picture" at bounding box center [609, 406] width 16 height 14
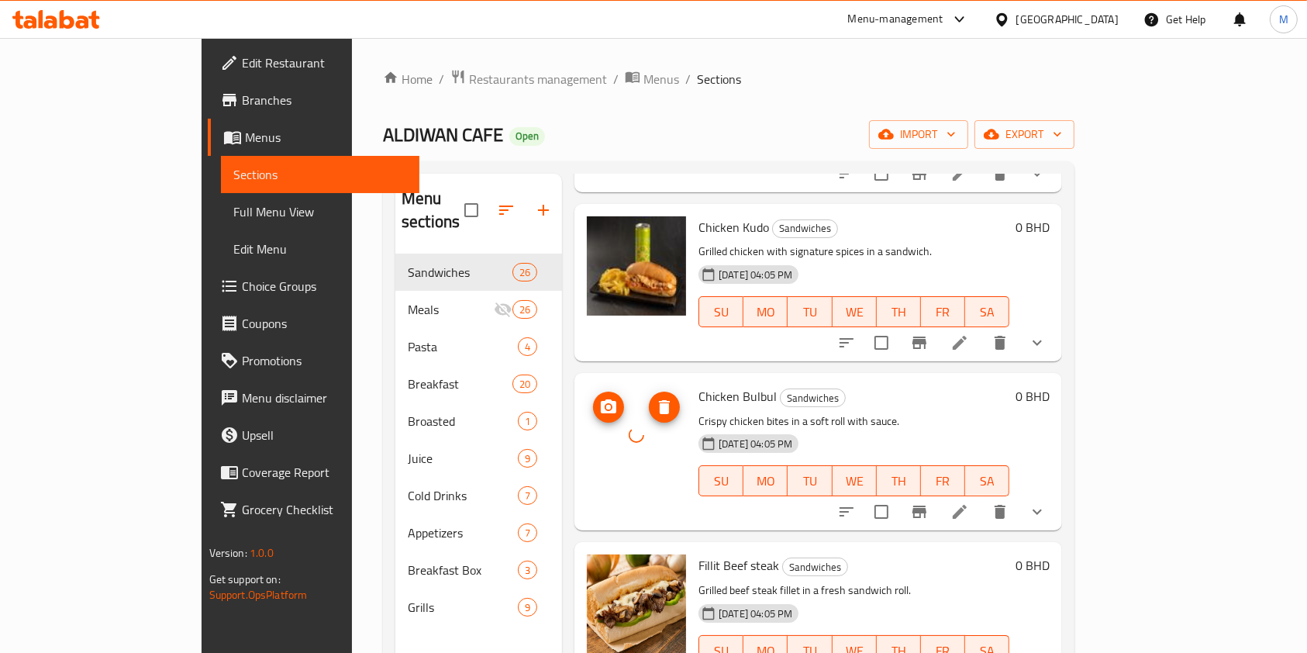
scroll to position [1861, 0]
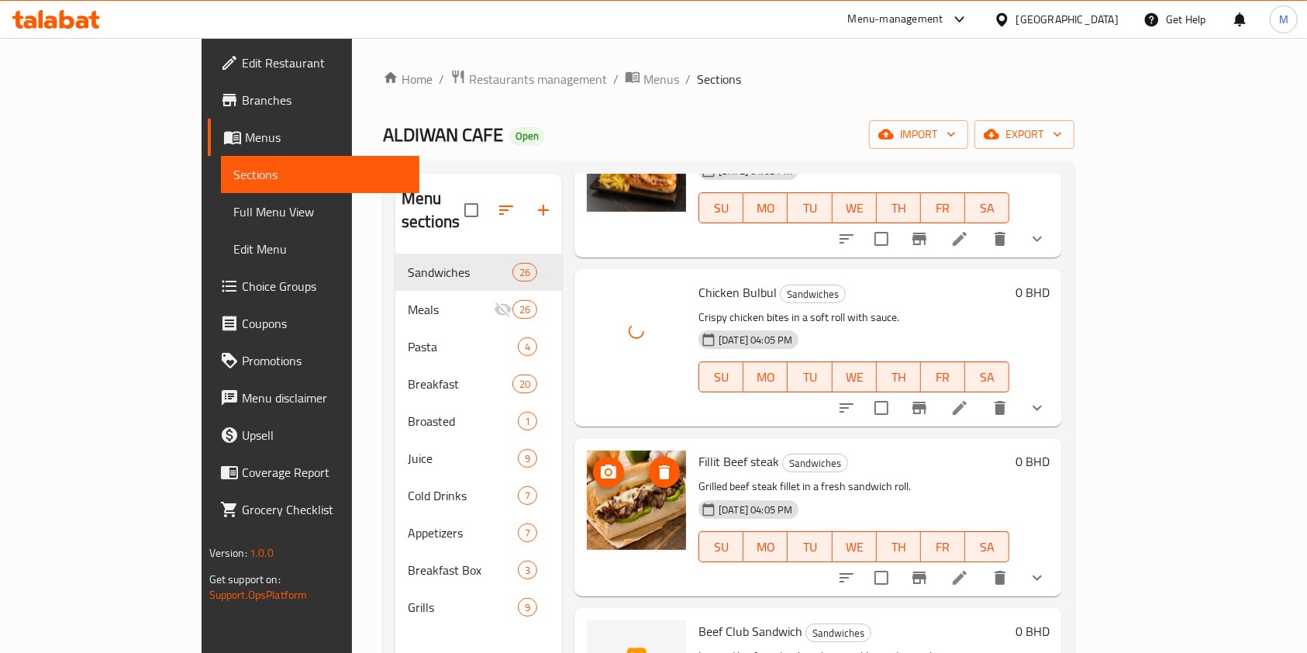
click at [601, 465] on icon "upload picture" at bounding box center [609, 472] width 16 height 14
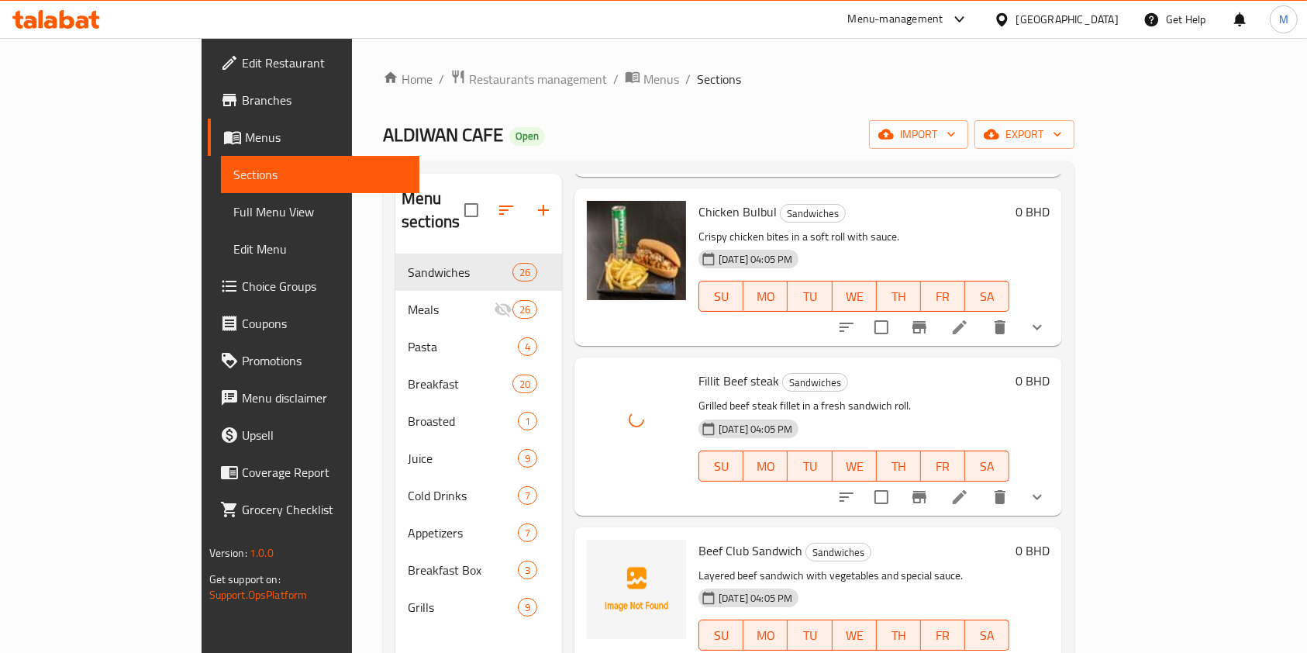
scroll to position [2067, 0]
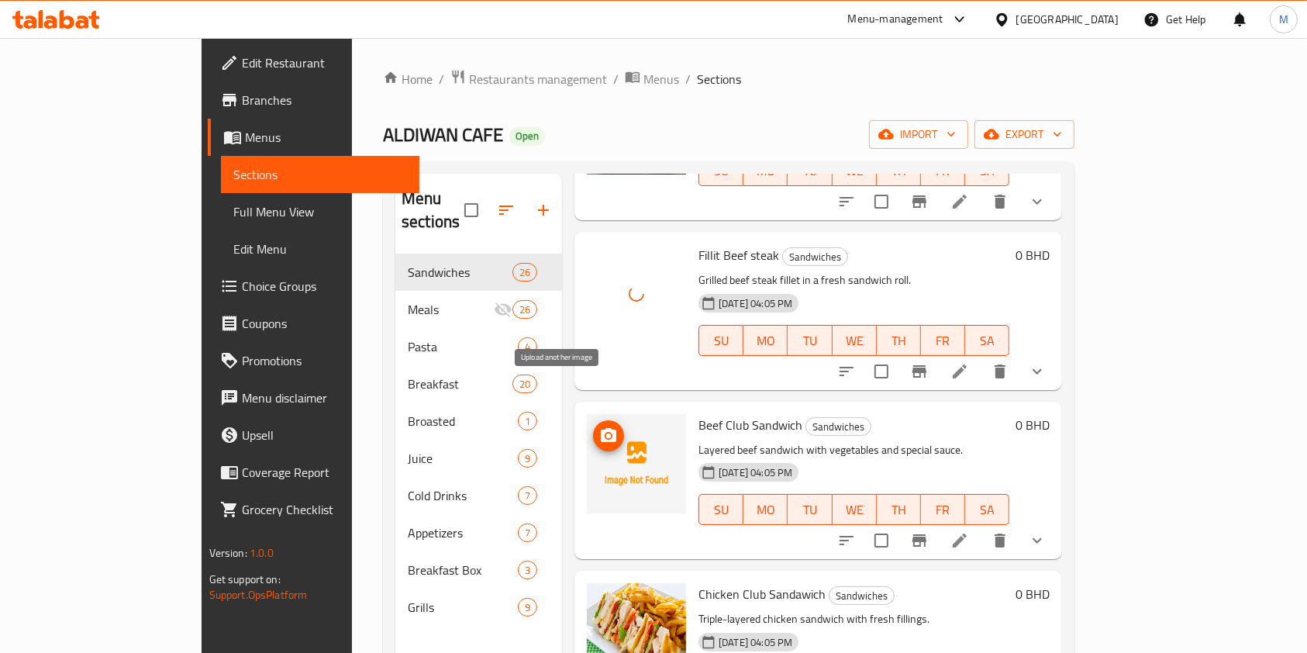
click at [599, 427] on icon "upload picture" at bounding box center [608, 436] width 19 height 19
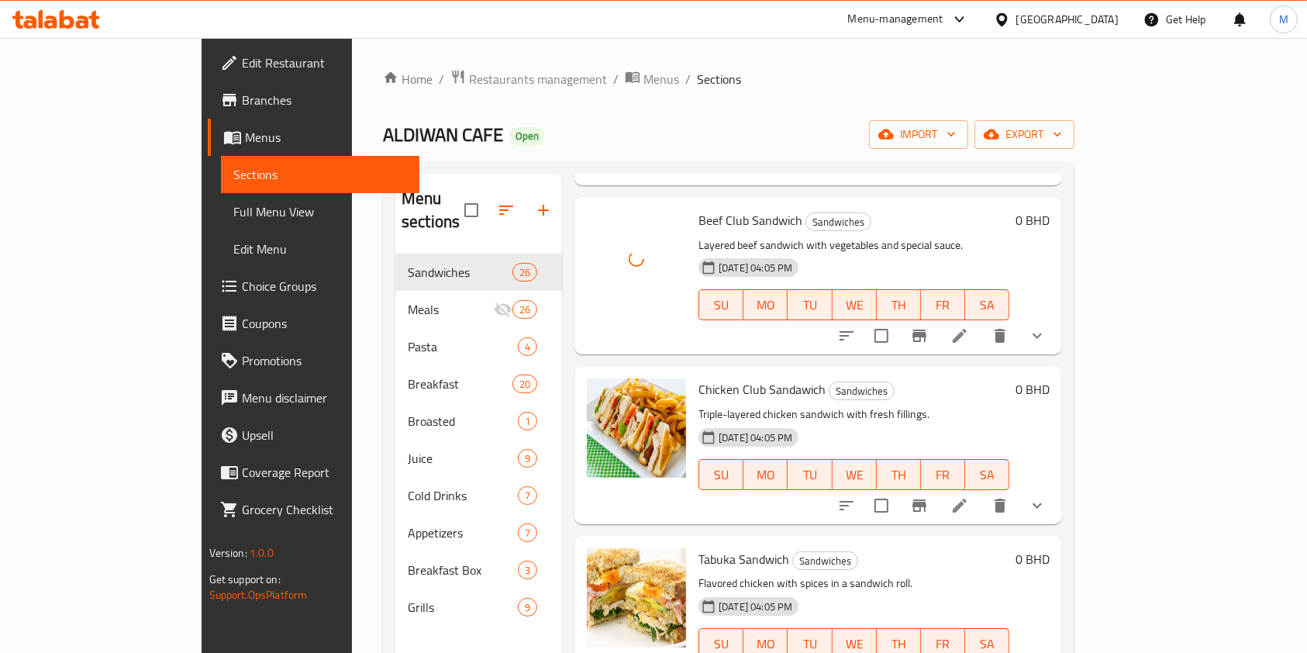
scroll to position [2275, 0]
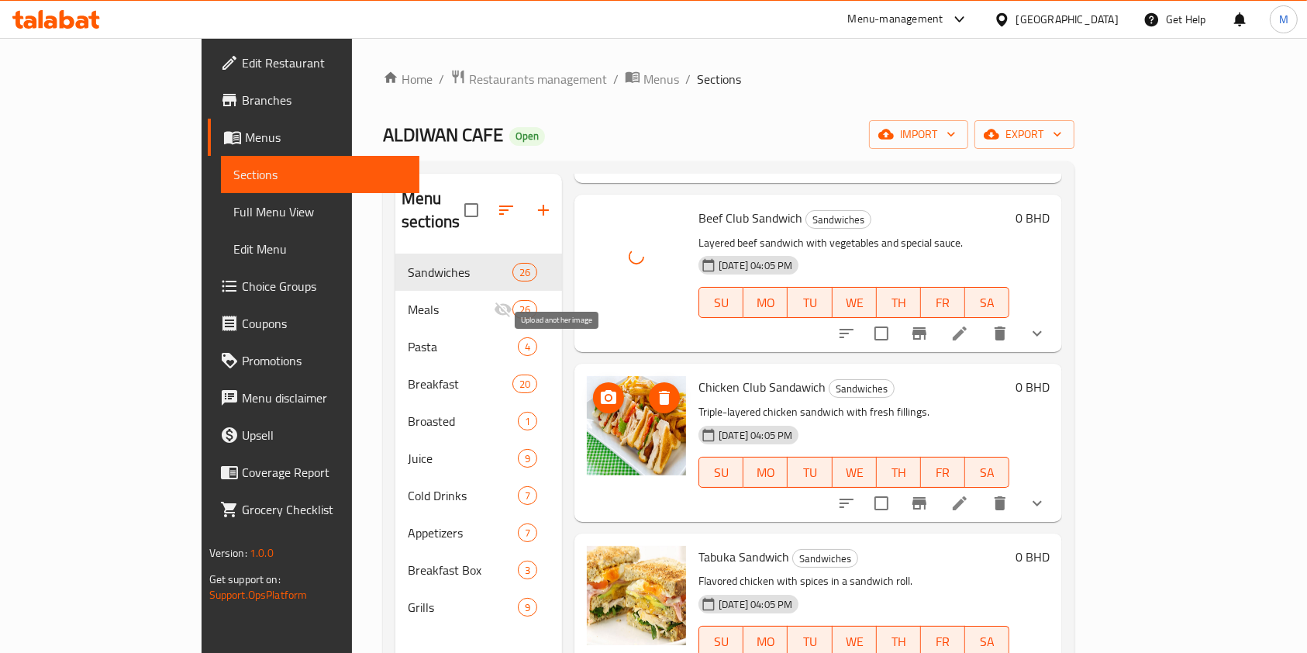
click at [599, 389] on icon "upload picture" at bounding box center [608, 398] width 19 height 19
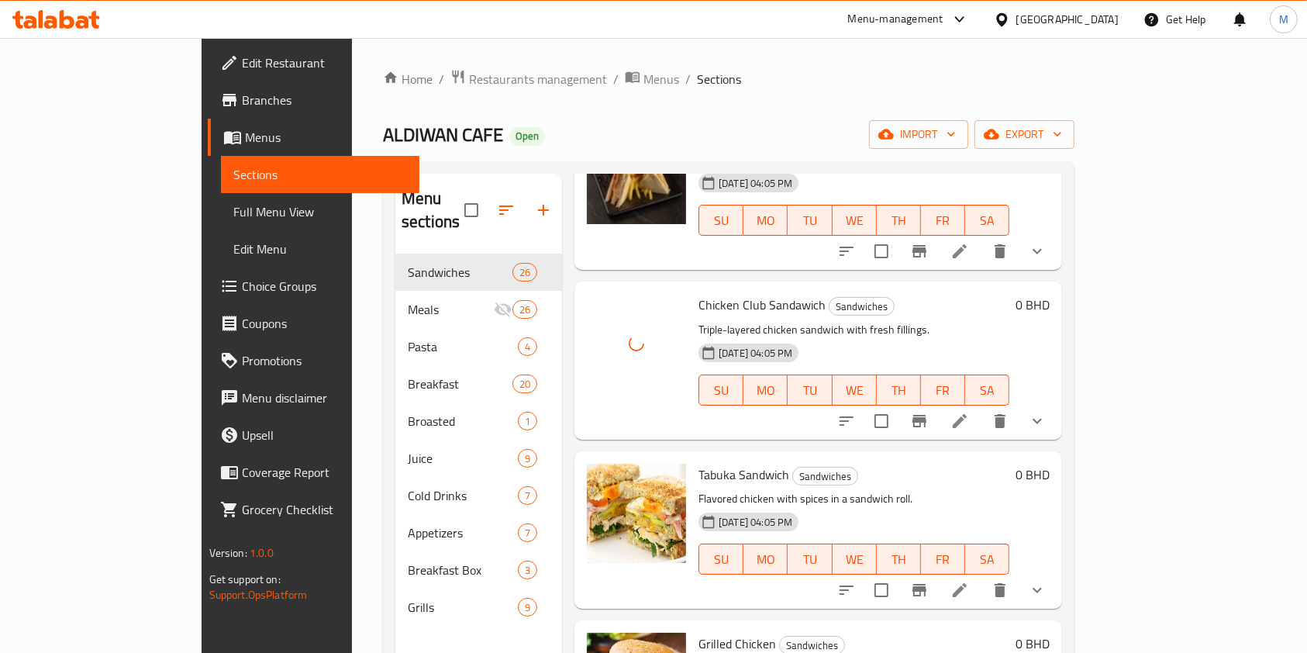
scroll to position [2482, 0]
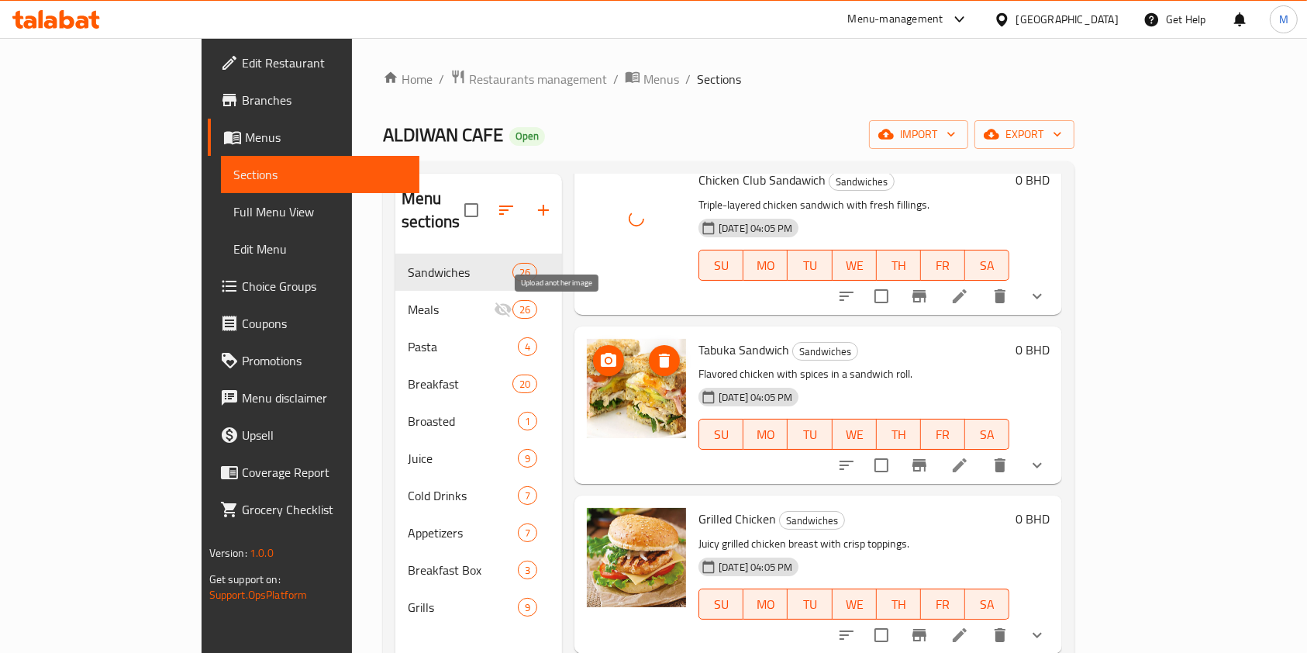
click at [601, 353] on icon "upload picture" at bounding box center [609, 360] width 16 height 14
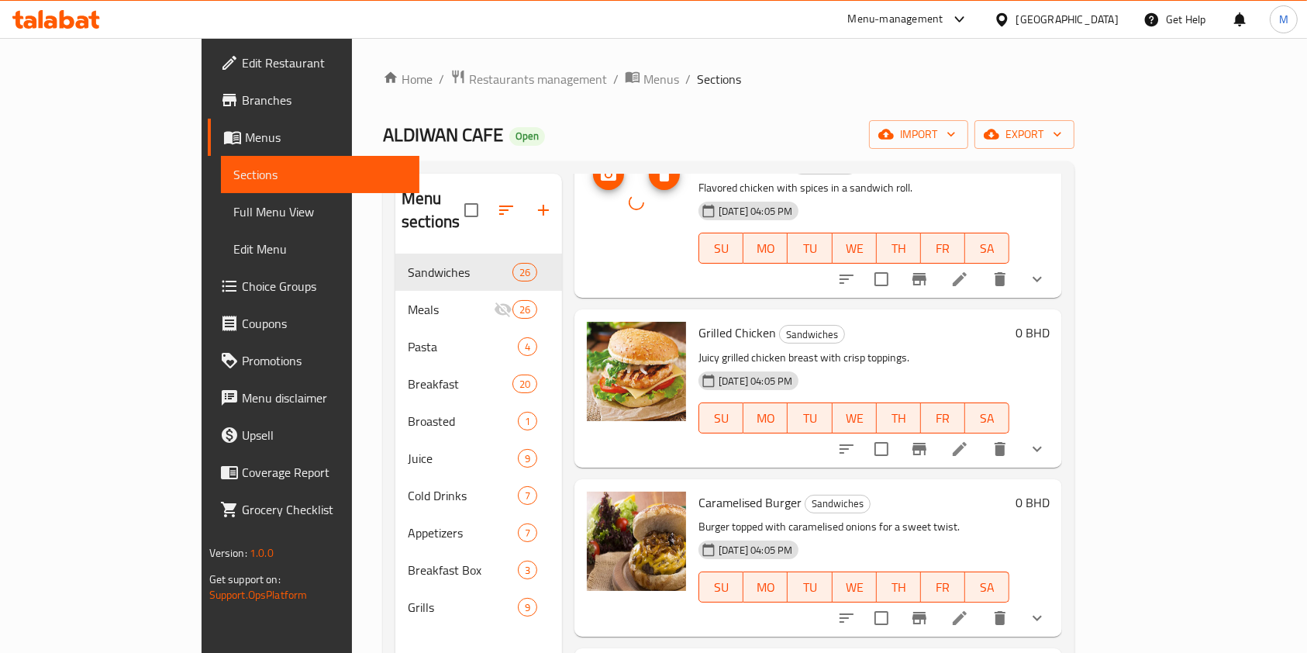
scroll to position [2688, 0]
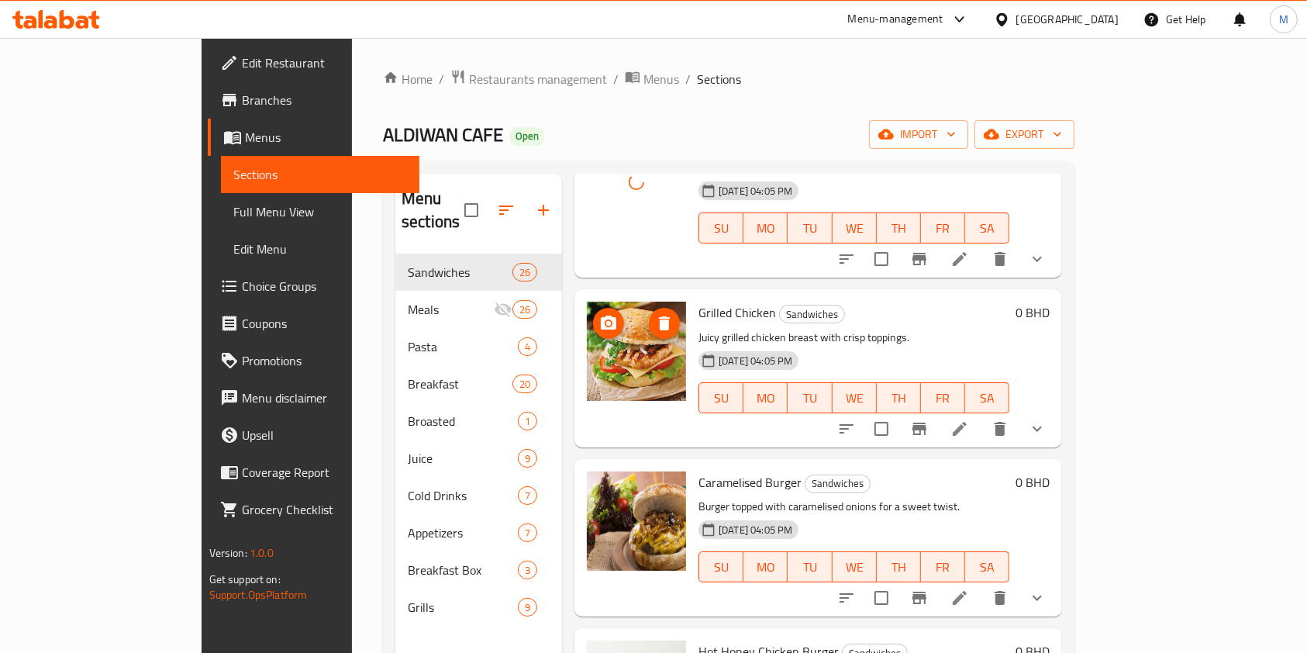
click at [599, 314] on icon "upload picture" at bounding box center [608, 323] width 19 height 19
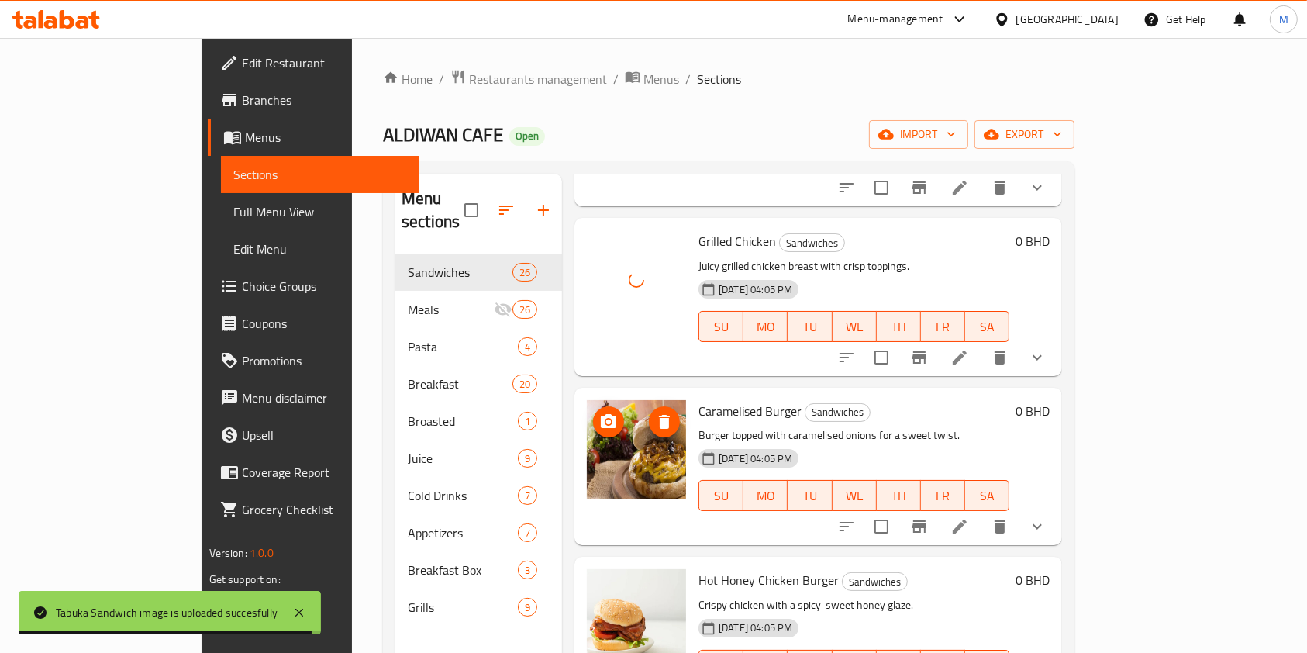
scroll to position [2792, 0]
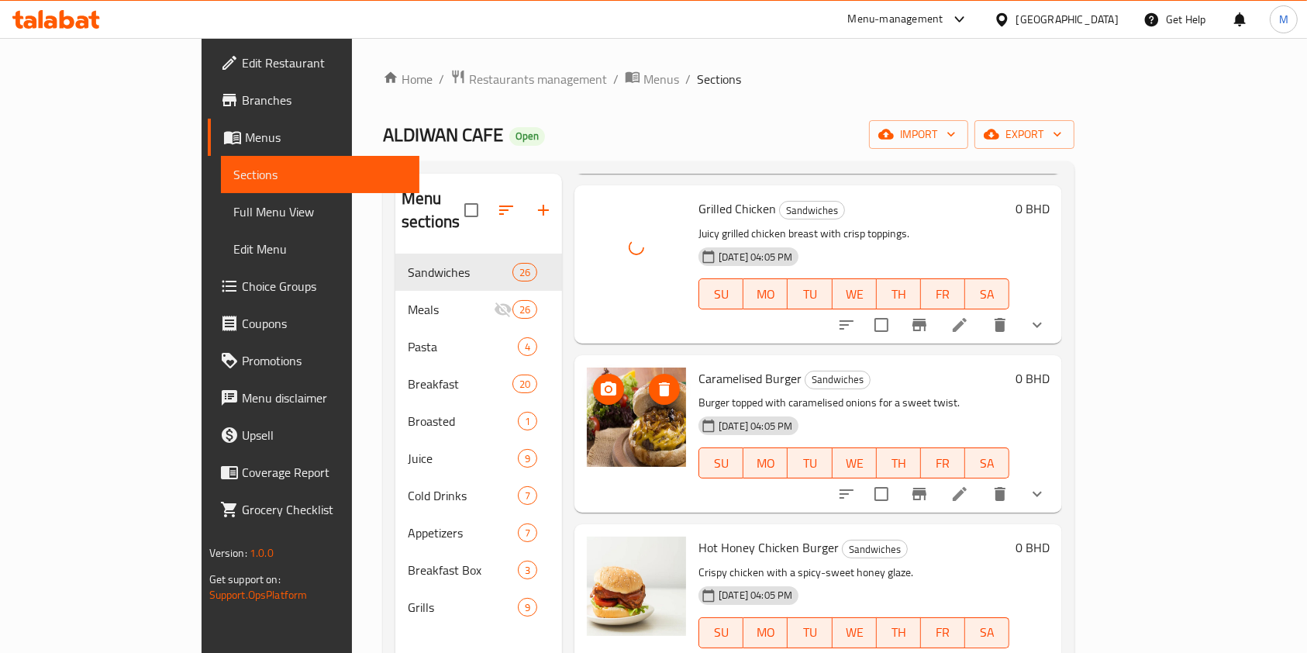
click at [601, 382] on icon "upload picture" at bounding box center [609, 389] width 16 height 14
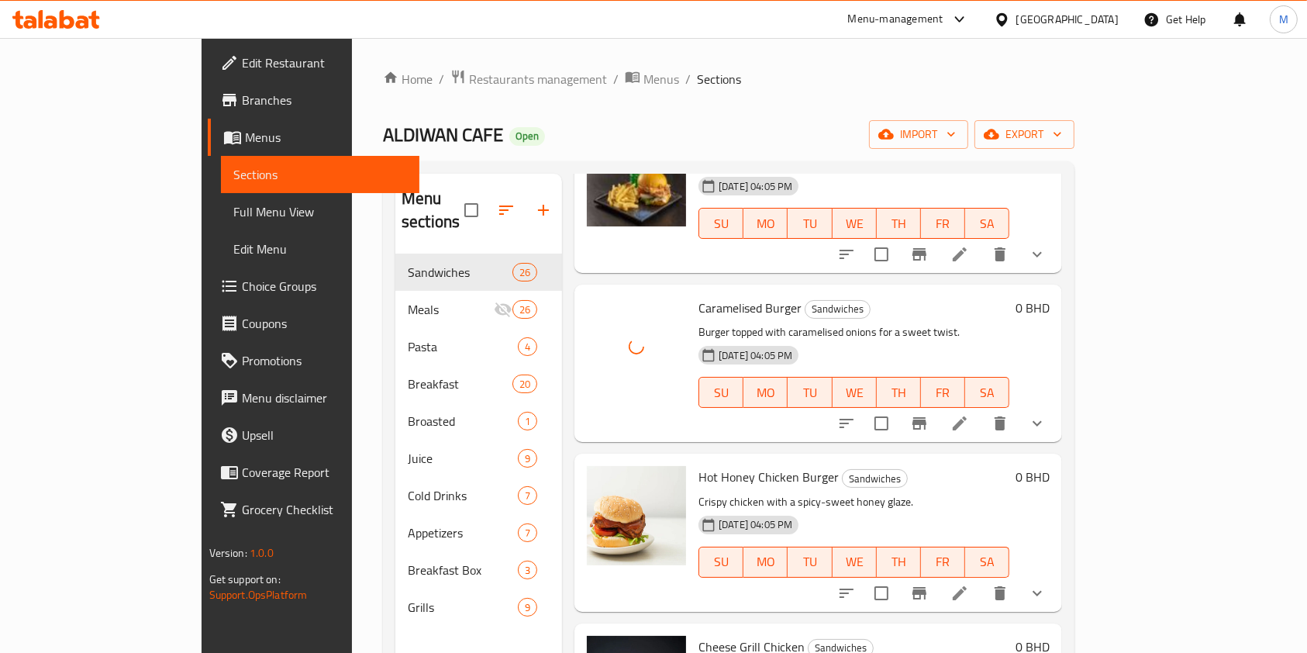
scroll to position [2895, 0]
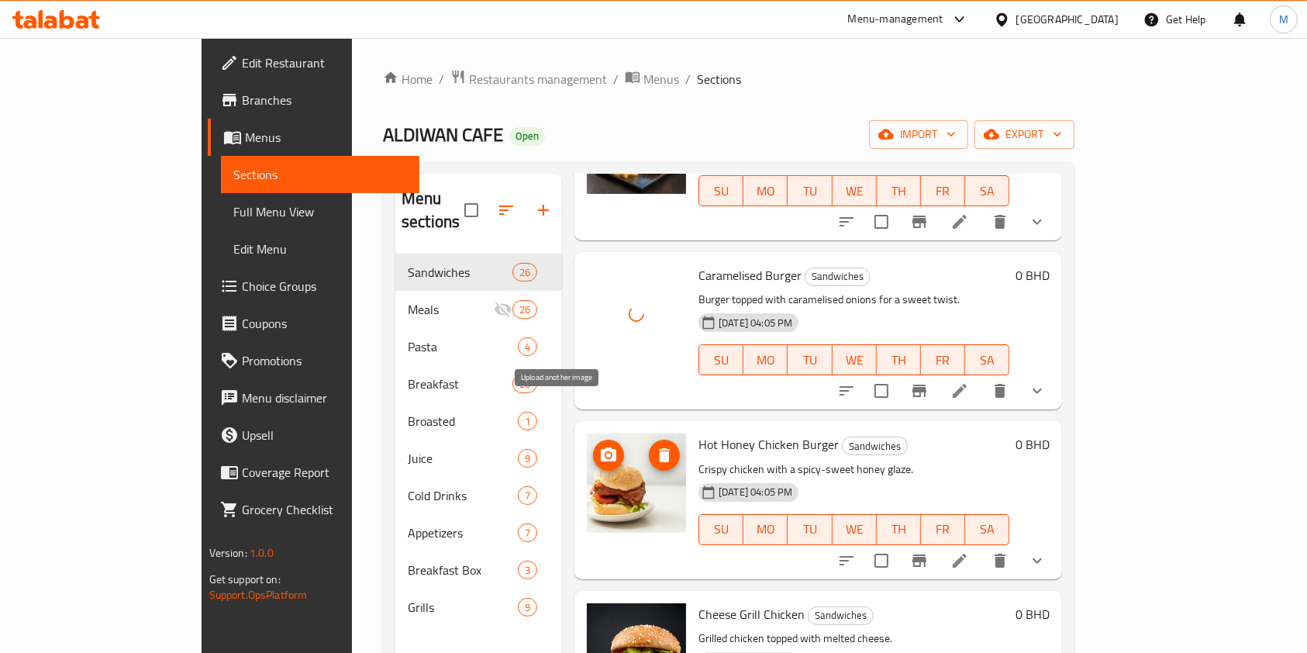
click at [593, 446] on span "upload picture" at bounding box center [608, 455] width 31 height 19
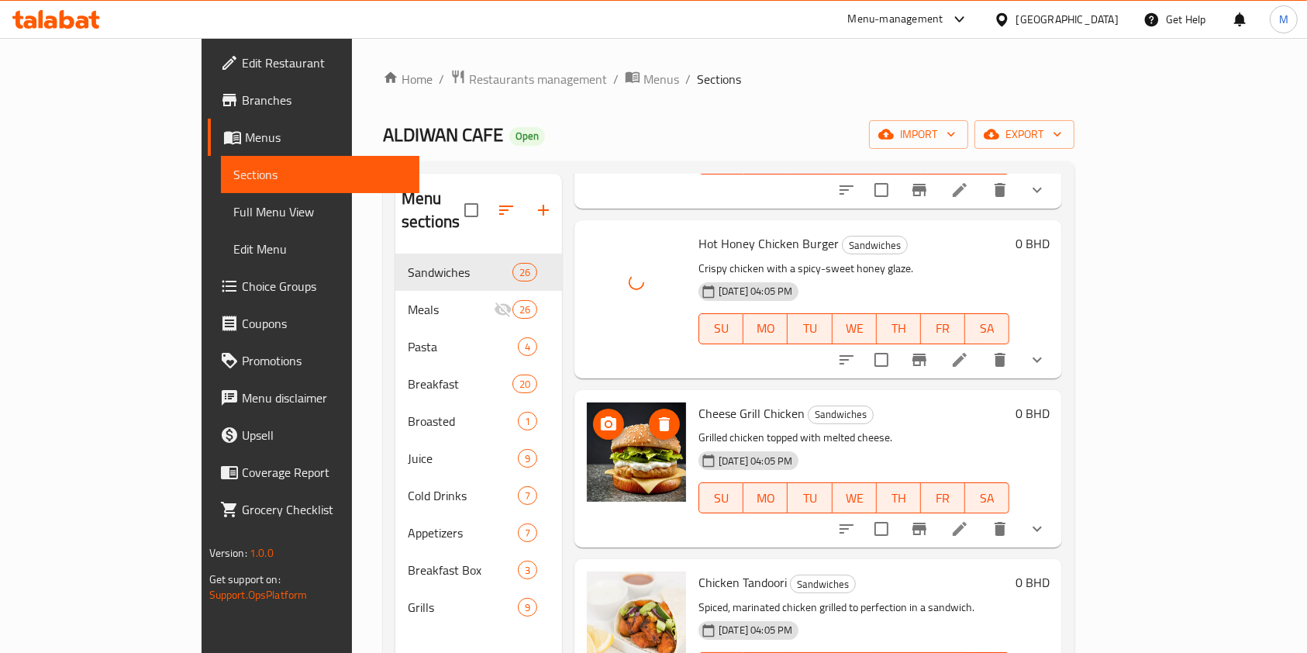
scroll to position [3102, 0]
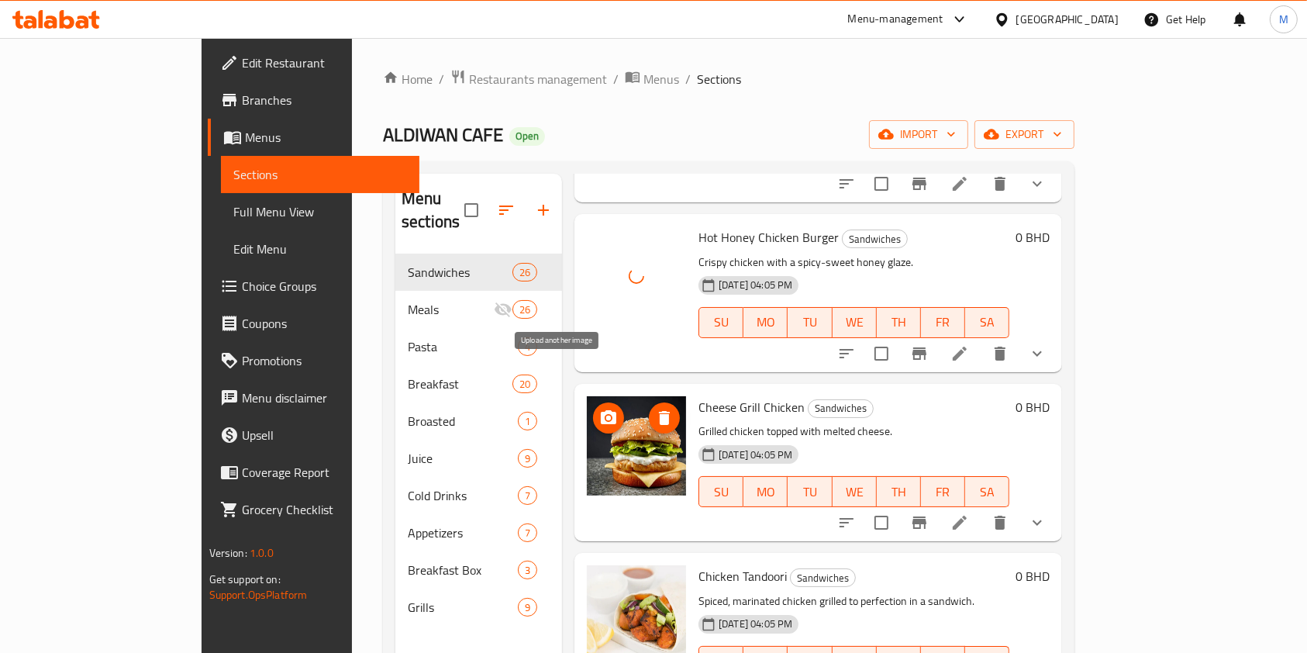
click at [599, 409] on icon "upload picture" at bounding box center [608, 418] width 19 height 19
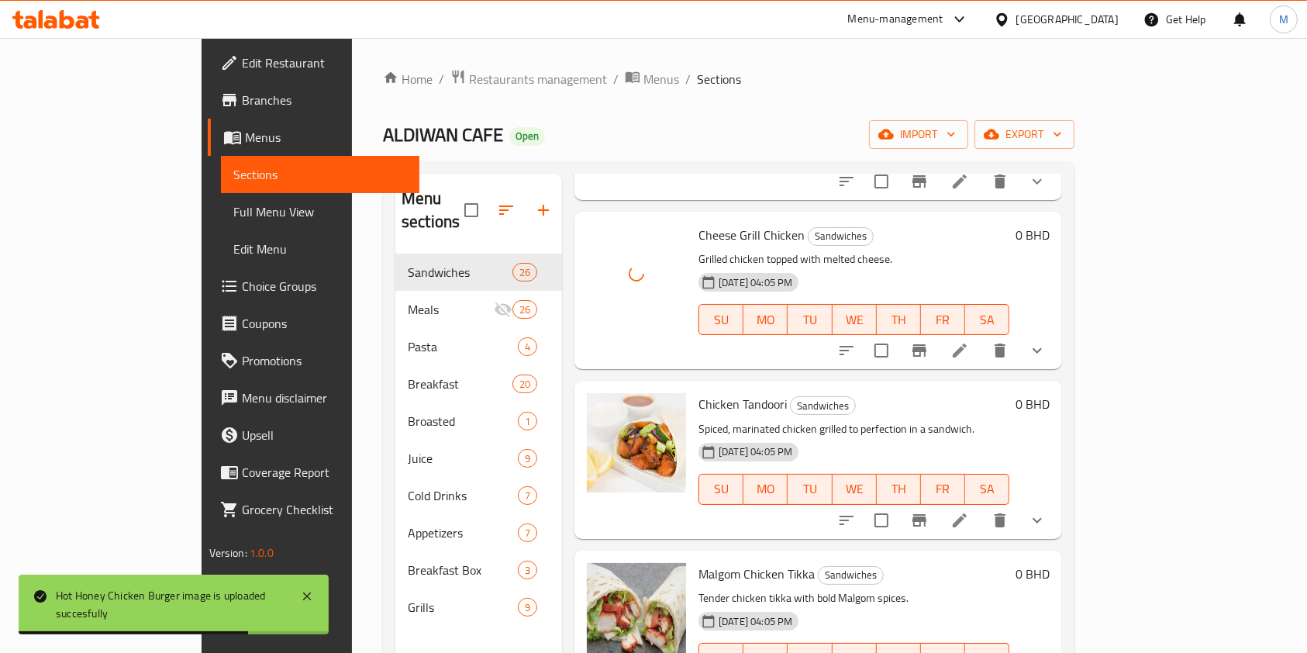
scroll to position [3308, 0]
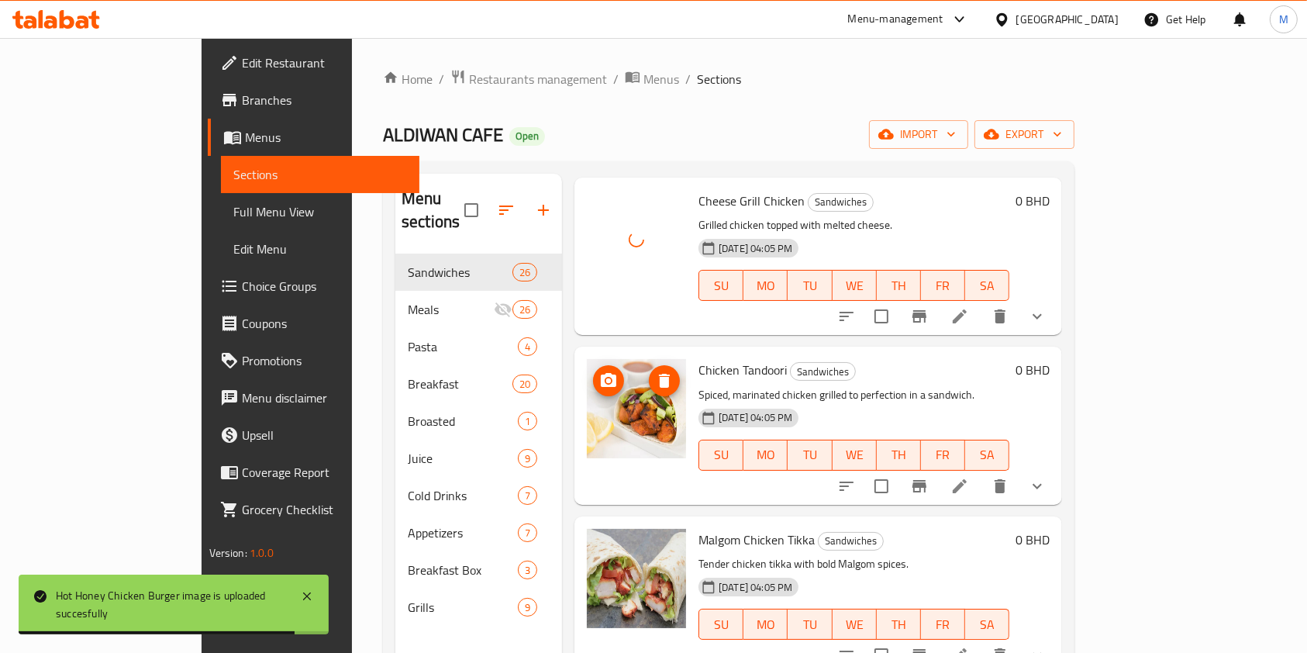
click at [601, 373] on icon "upload picture" at bounding box center [609, 380] width 16 height 14
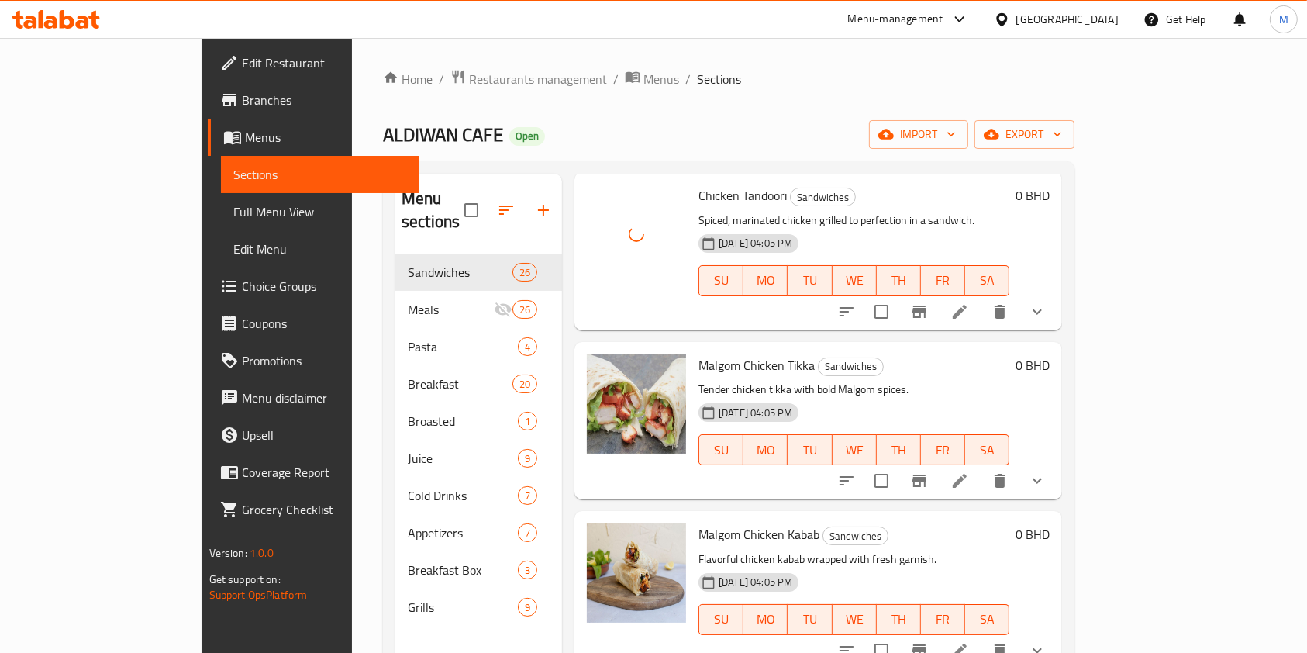
scroll to position [3515, 0]
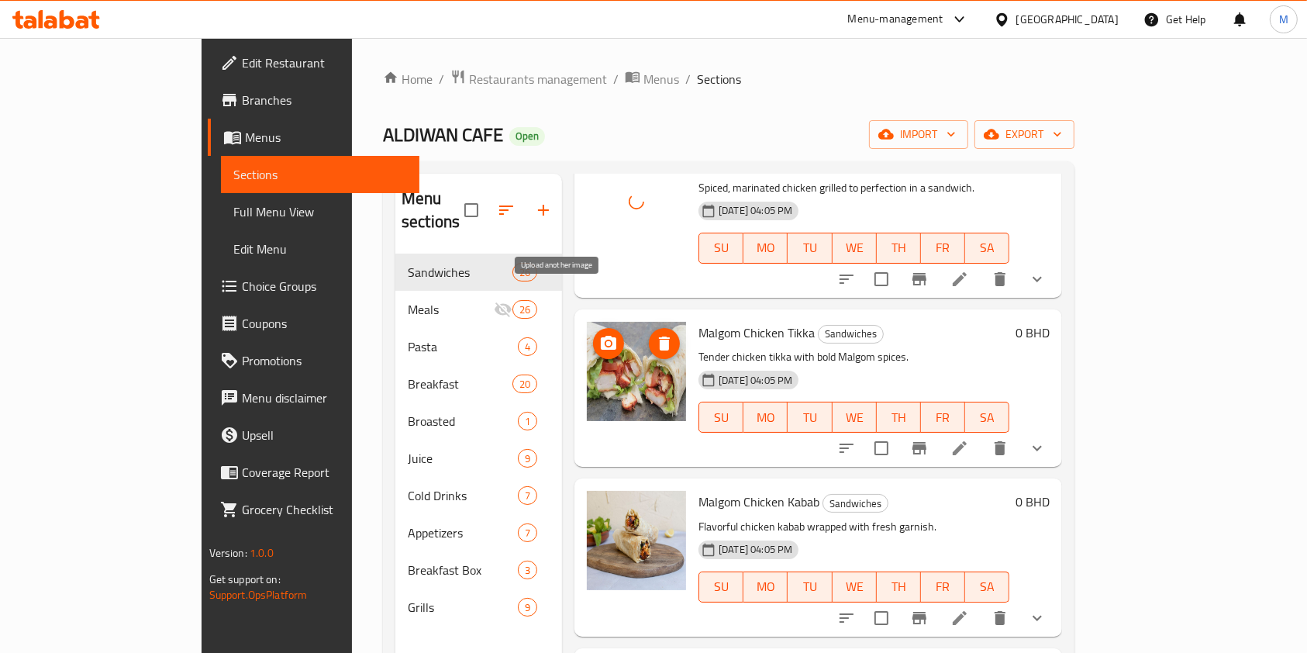
click at [601, 336] on icon "upload picture" at bounding box center [609, 343] width 16 height 14
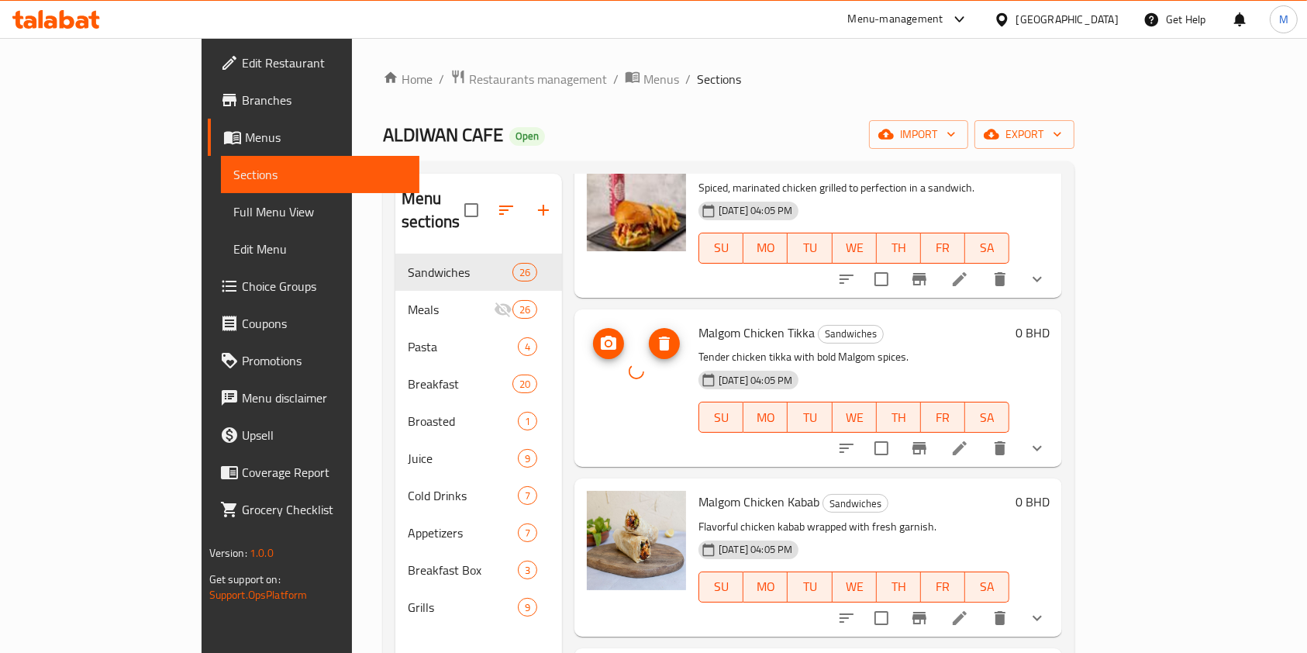
scroll to position [3618, 0]
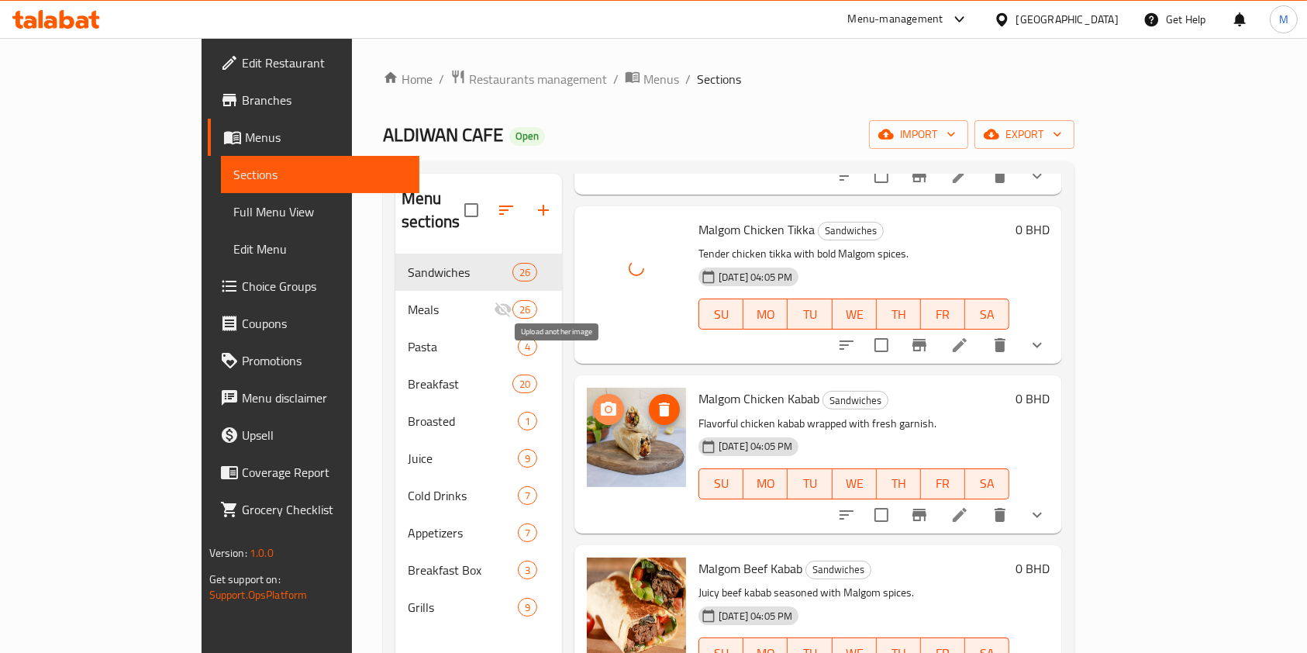
click at [599, 400] on icon "upload picture" at bounding box center [608, 409] width 19 height 19
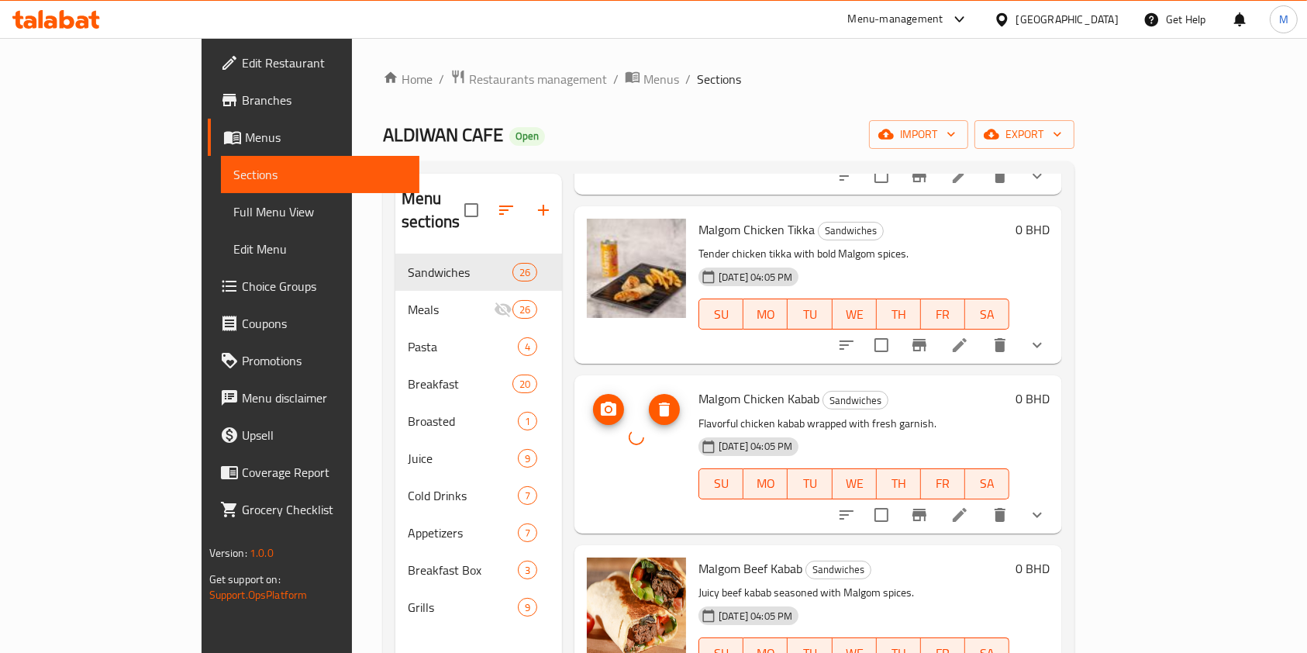
scroll to position [3722, 0]
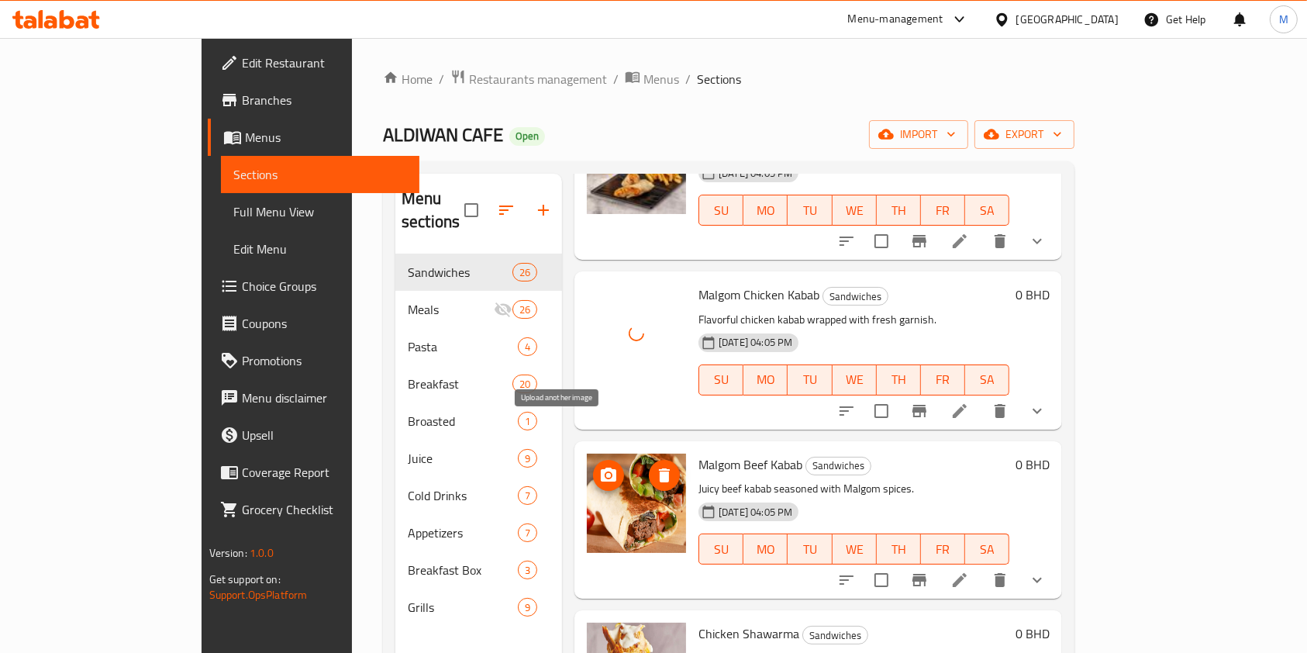
click at [599, 466] on icon "upload picture" at bounding box center [608, 475] width 19 height 19
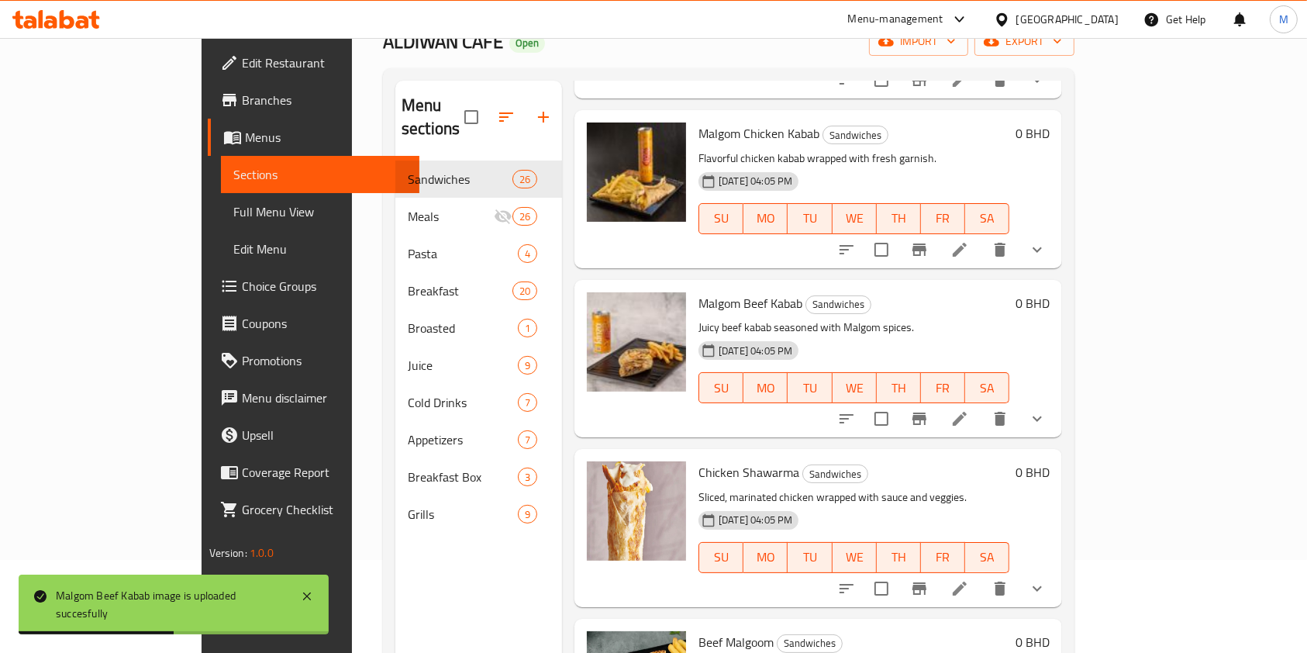
scroll to position [206, 0]
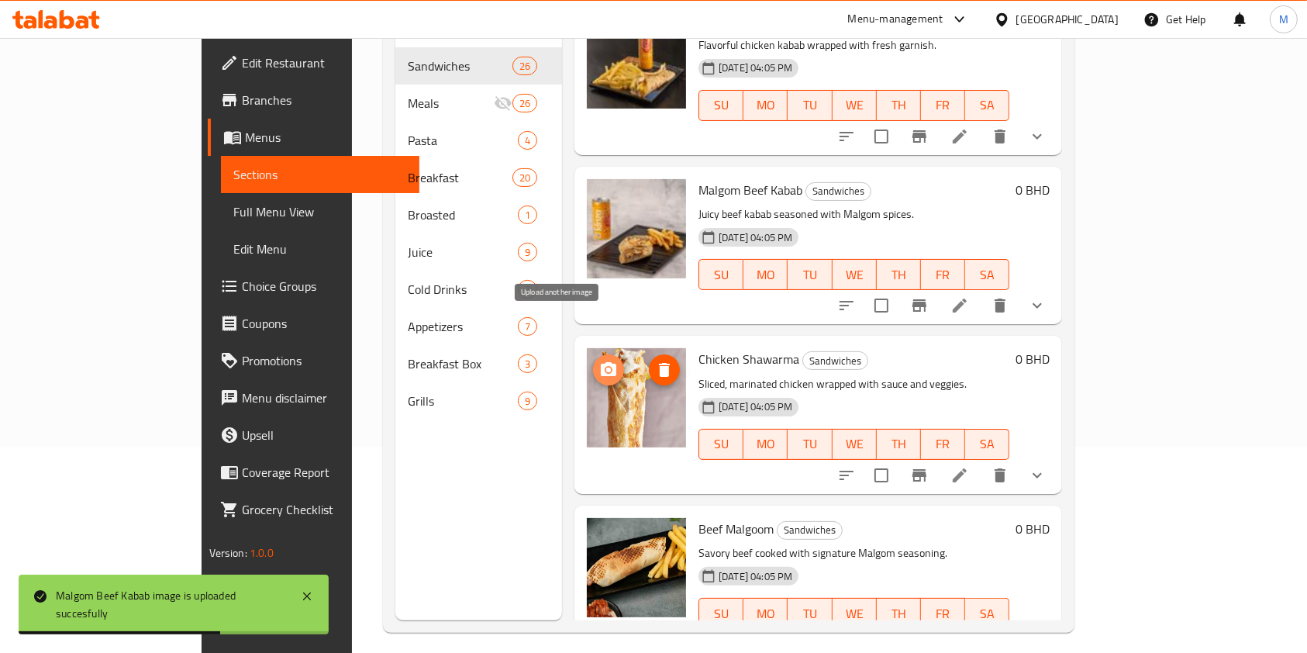
click at [593, 361] on span "upload picture" at bounding box center [608, 370] width 31 height 19
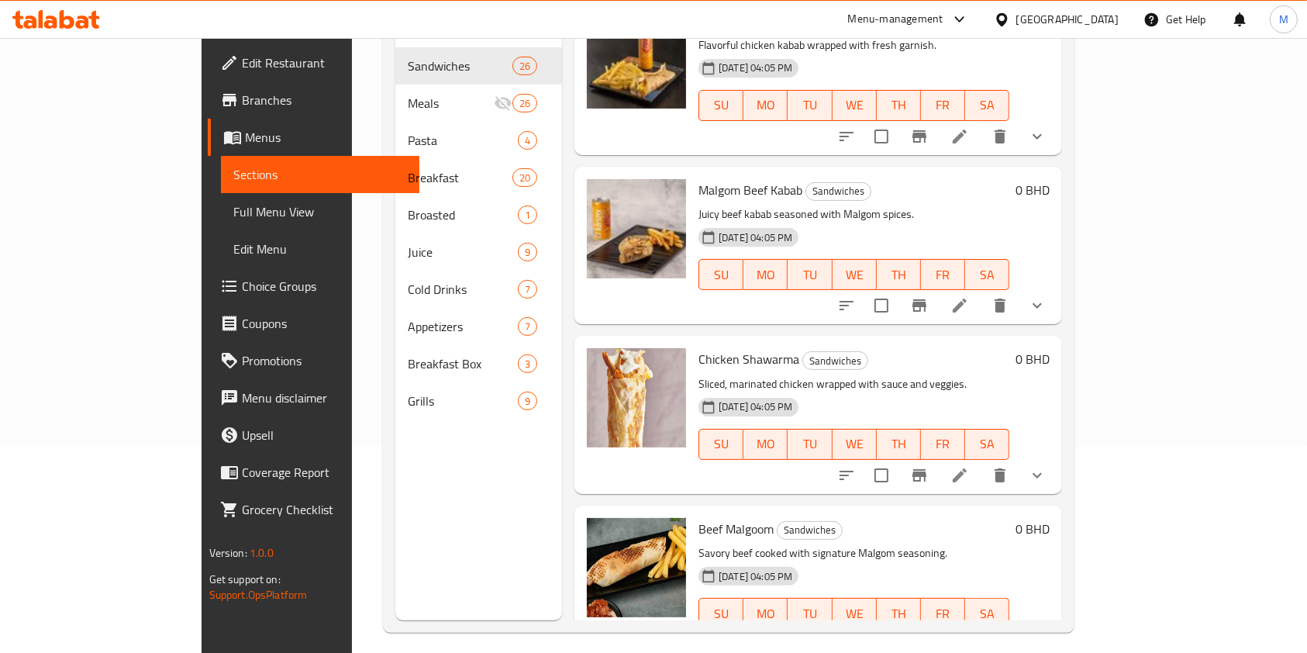
scroll to position [217, 0]
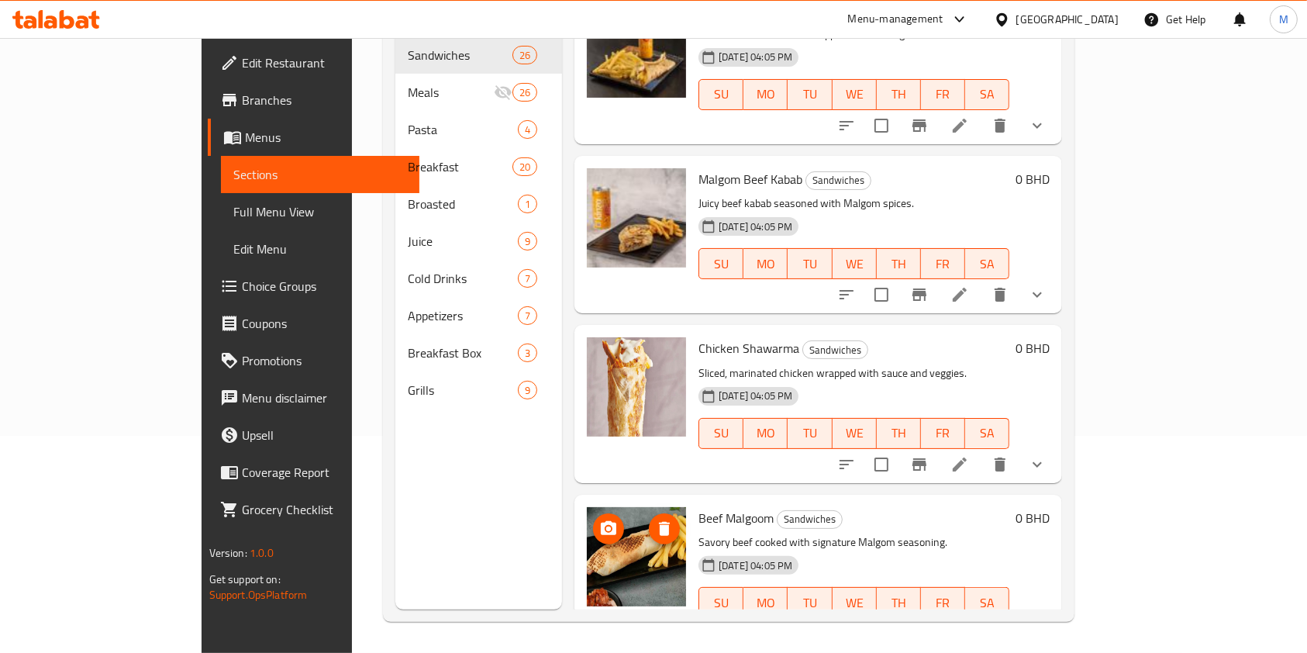
click at [599, 520] on icon "upload picture" at bounding box center [608, 529] width 19 height 19
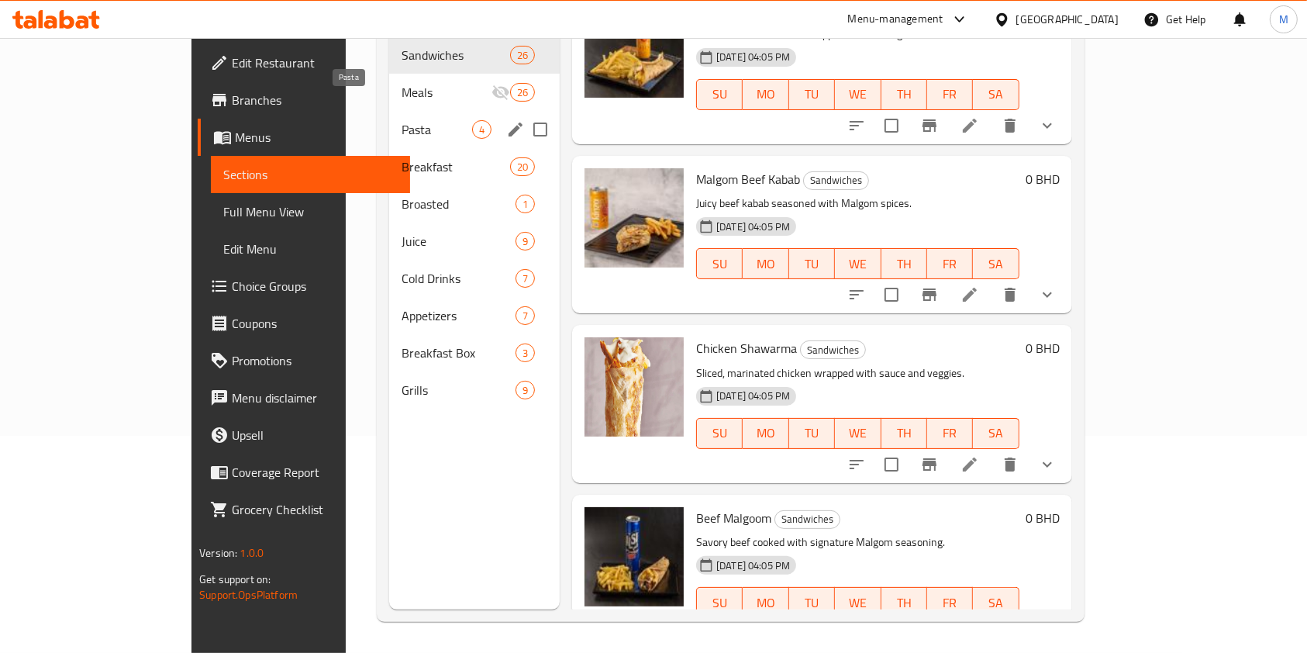
drag, startPoint x: 349, startPoint y: 109, endPoint x: 478, endPoint y: 212, distance: 165.6
click at [402, 120] on span "Pasta" at bounding box center [437, 129] width 71 height 19
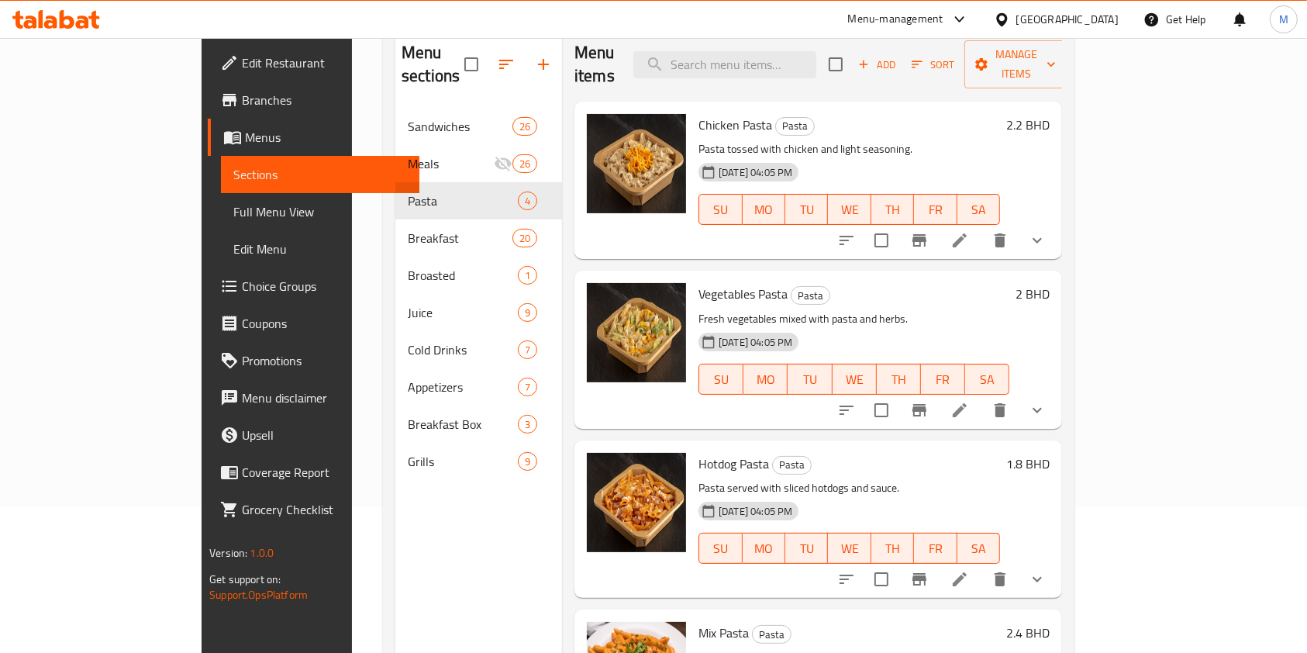
scroll to position [113, 0]
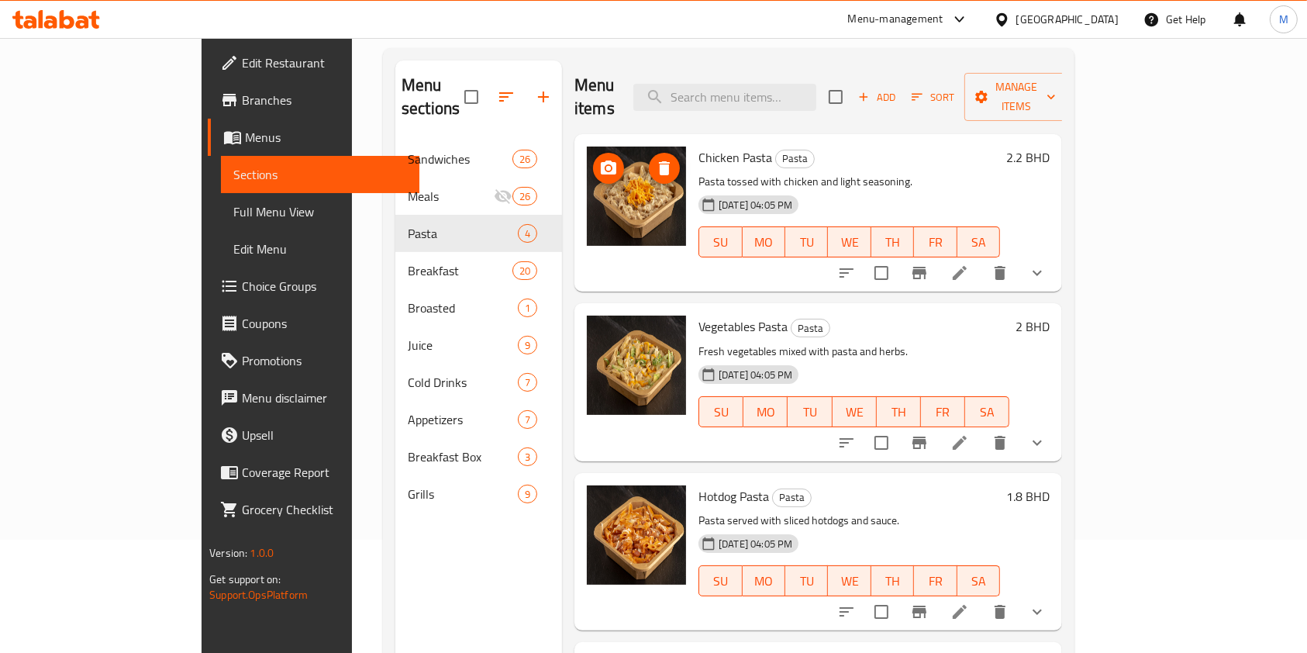
click at [601, 161] on icon "upload picture" at bounding box center [609, 168] width 16 height 14
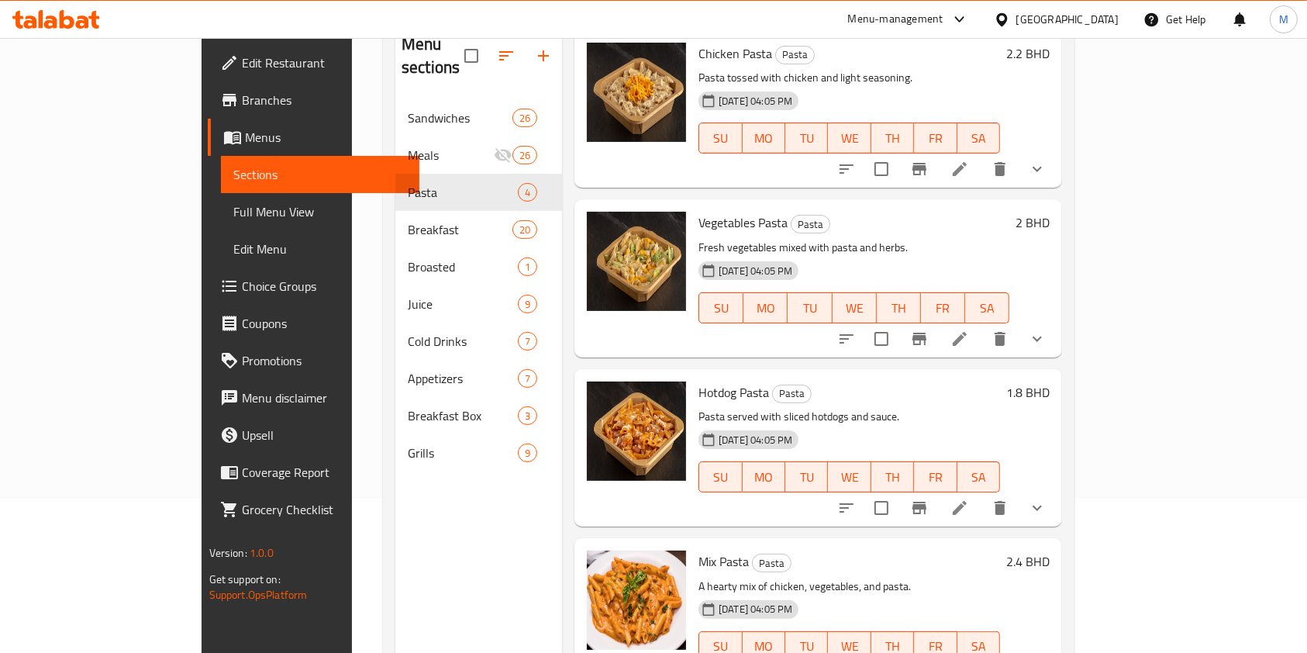
scroll to position [217, 0]
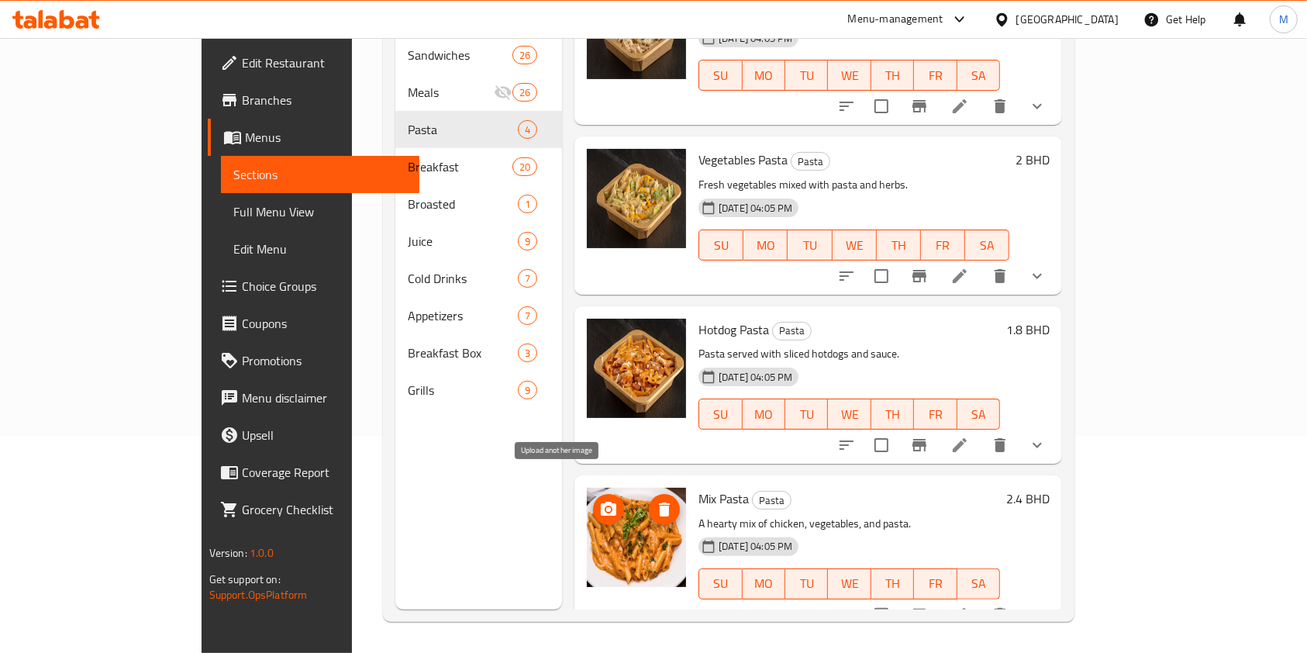
click at [599, 500] on icon "upload picture" at bounding box center [608, 509] width 19 height 19
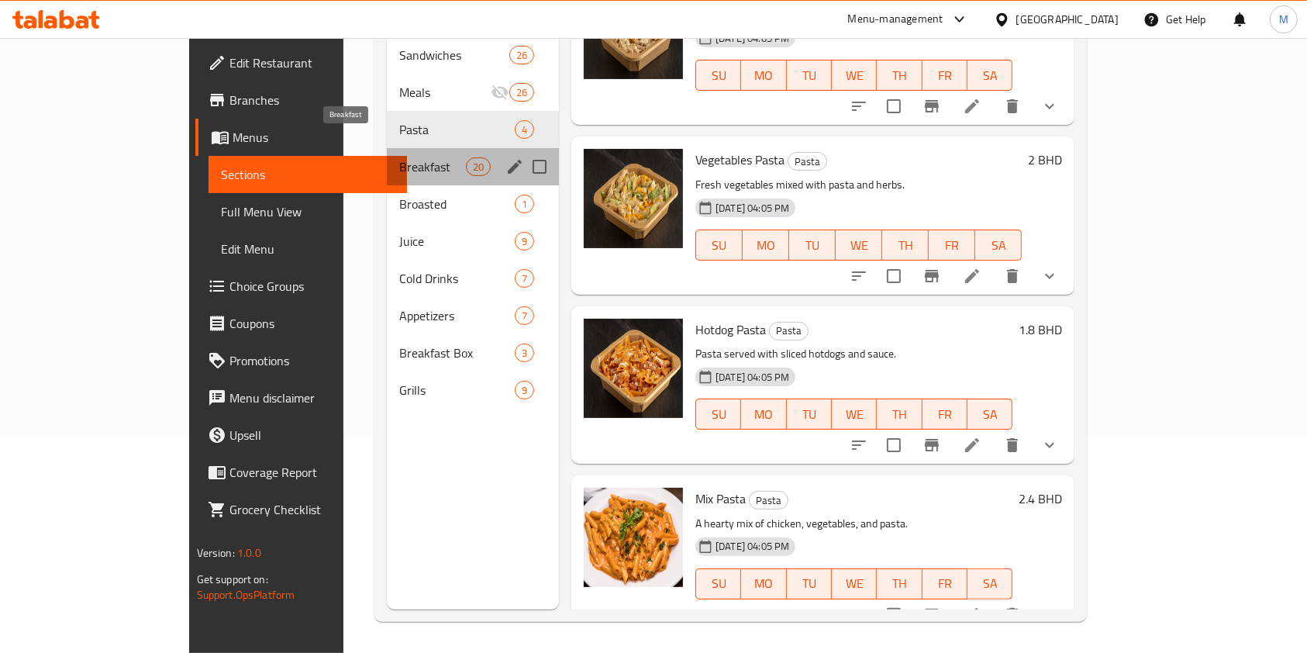
click at [399, 157] on span "Breakfast" at bounding box center [432, 166] width 66 height 19
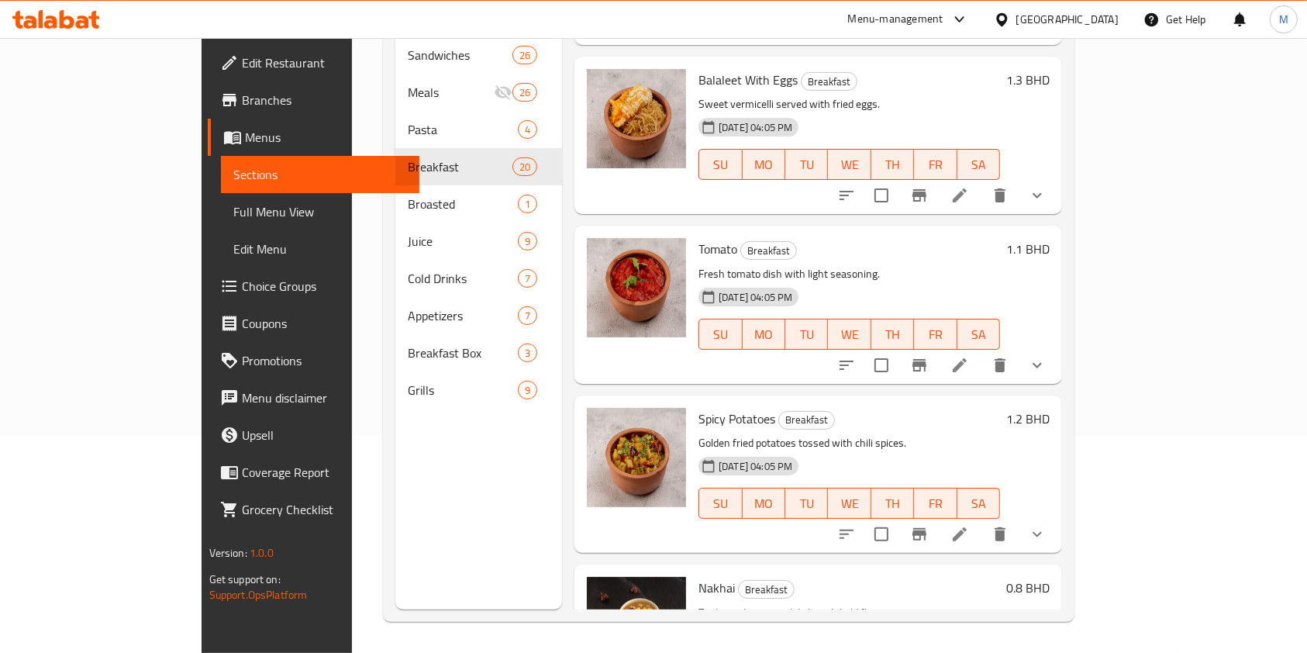
scroll to position [2774, 0]
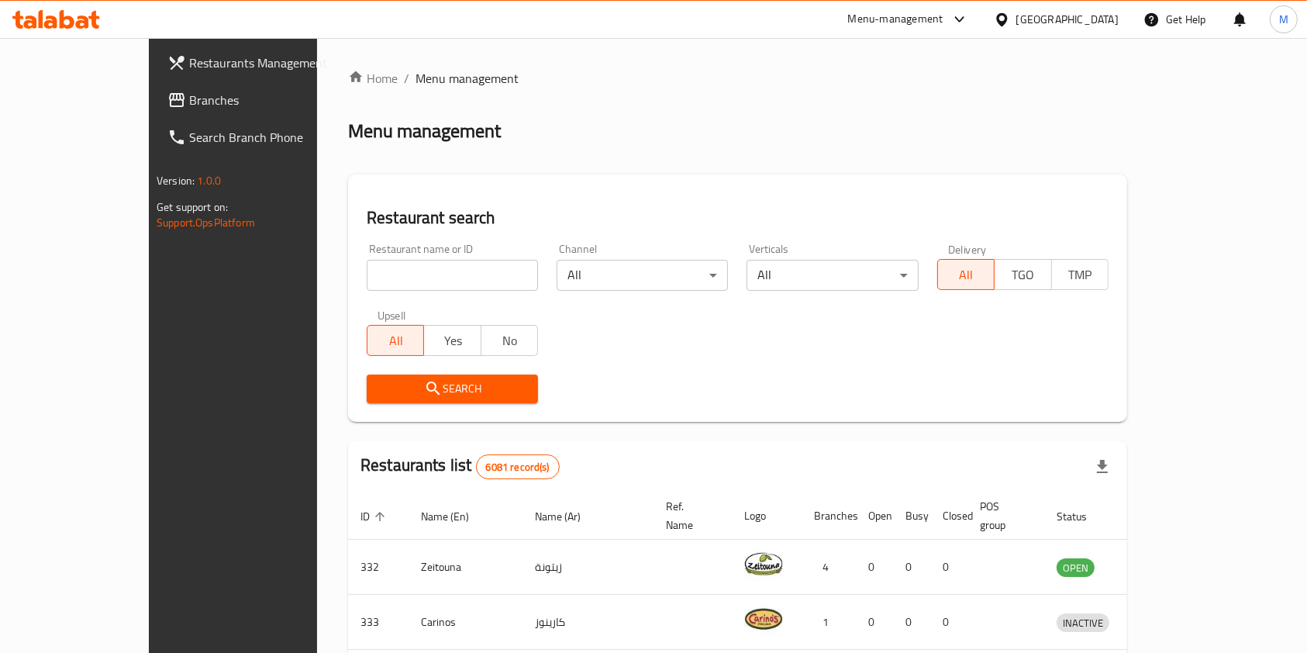
click at [66, 22] on icon at bounding box center [56, 19] width 88 height 19
click at [394, 272] on input "search" at bounding box center [452, 275] width 171 height 31
type input "Manaeesh Jubran"
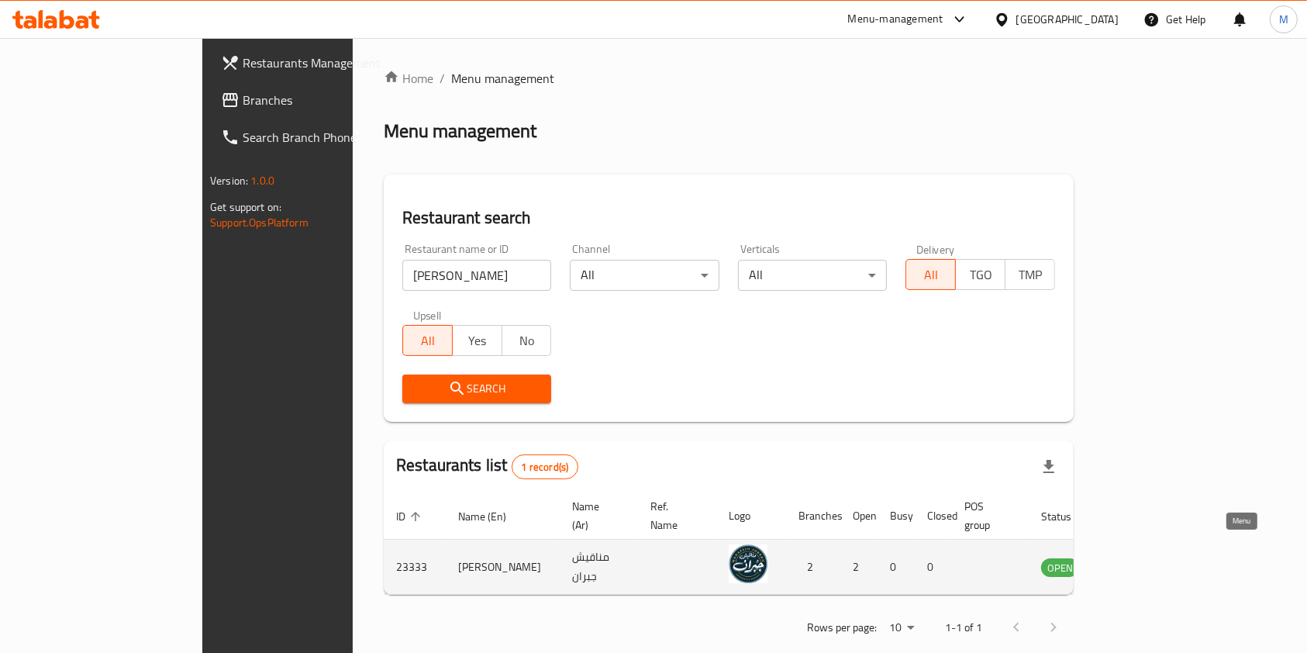
click at [1152, 558] on link "enhanced table" at bounding box center [1137, 567] width 29 height 19
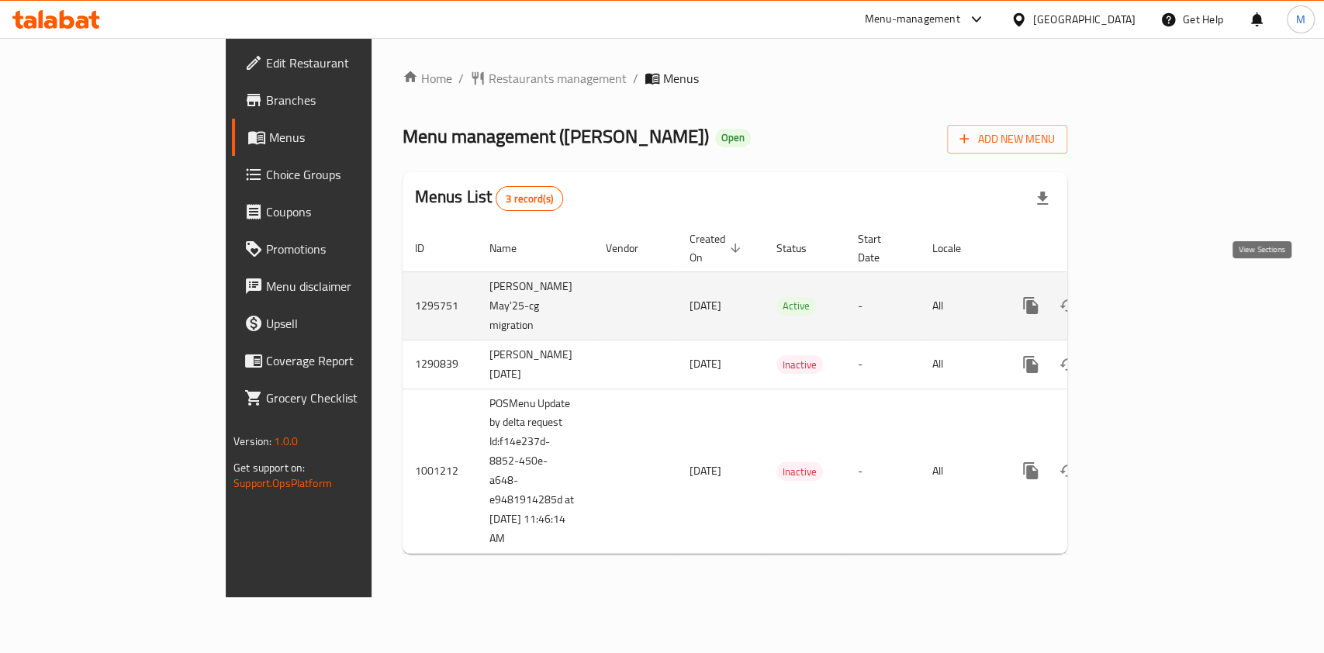
click at [1161, 287] on link "enhanced table" at bounding box center [1142, 305] width 37 height 37
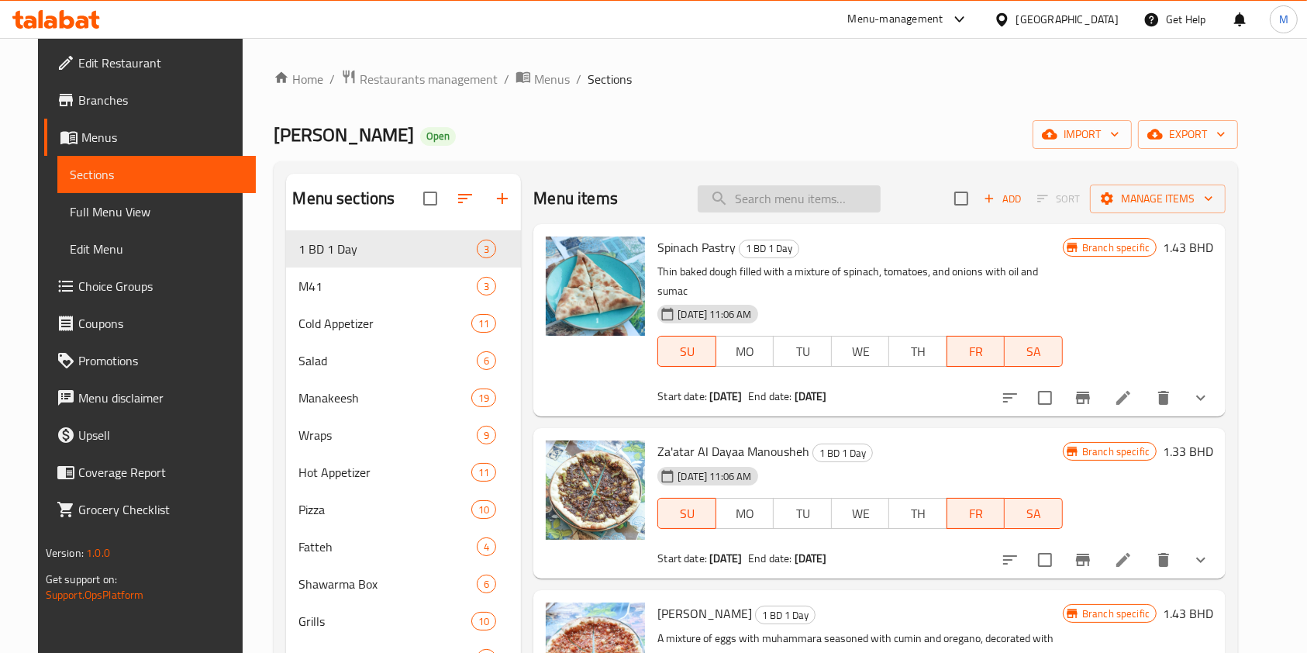
click at [786, 209] on input "search" at bounding box center [789, 198] width 183 height 27
paste input "Atayef Ishta"
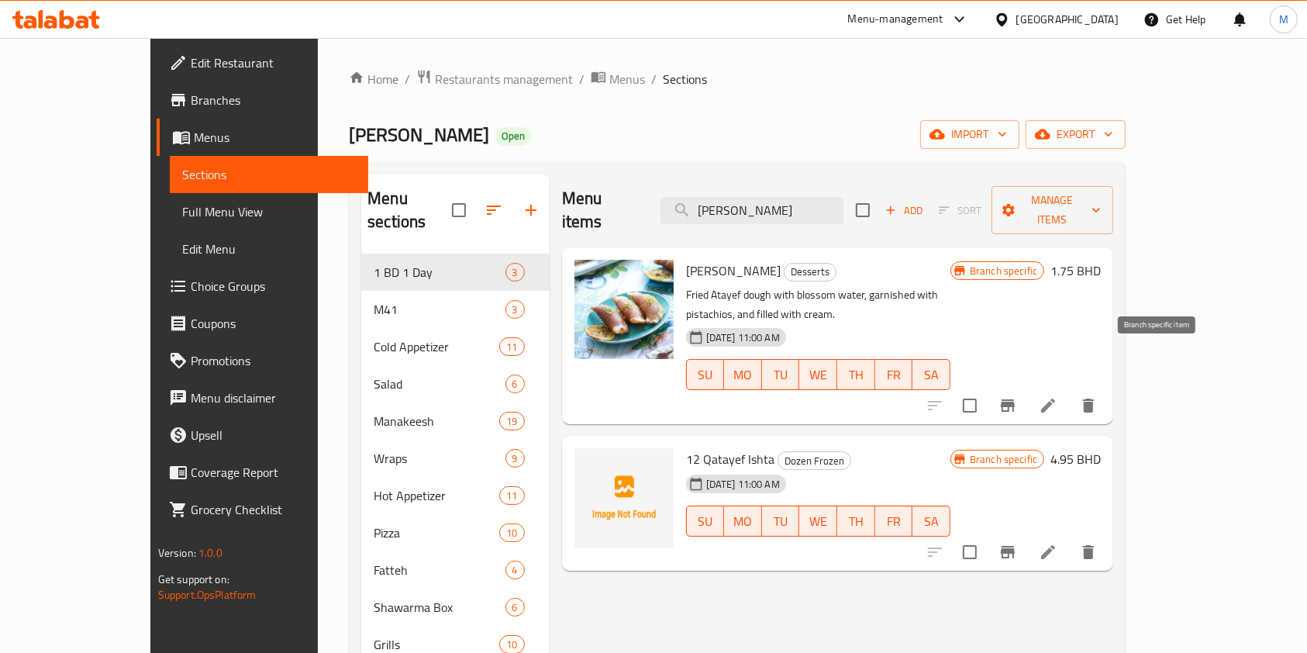
type input "Atayef Ishta"
click at [1027, 387] on button "Branch-specific-item" at bounding box center [1008, 405] width 37 height 37
